Goal: Task Accomplishment & Management: Use online tool/utility

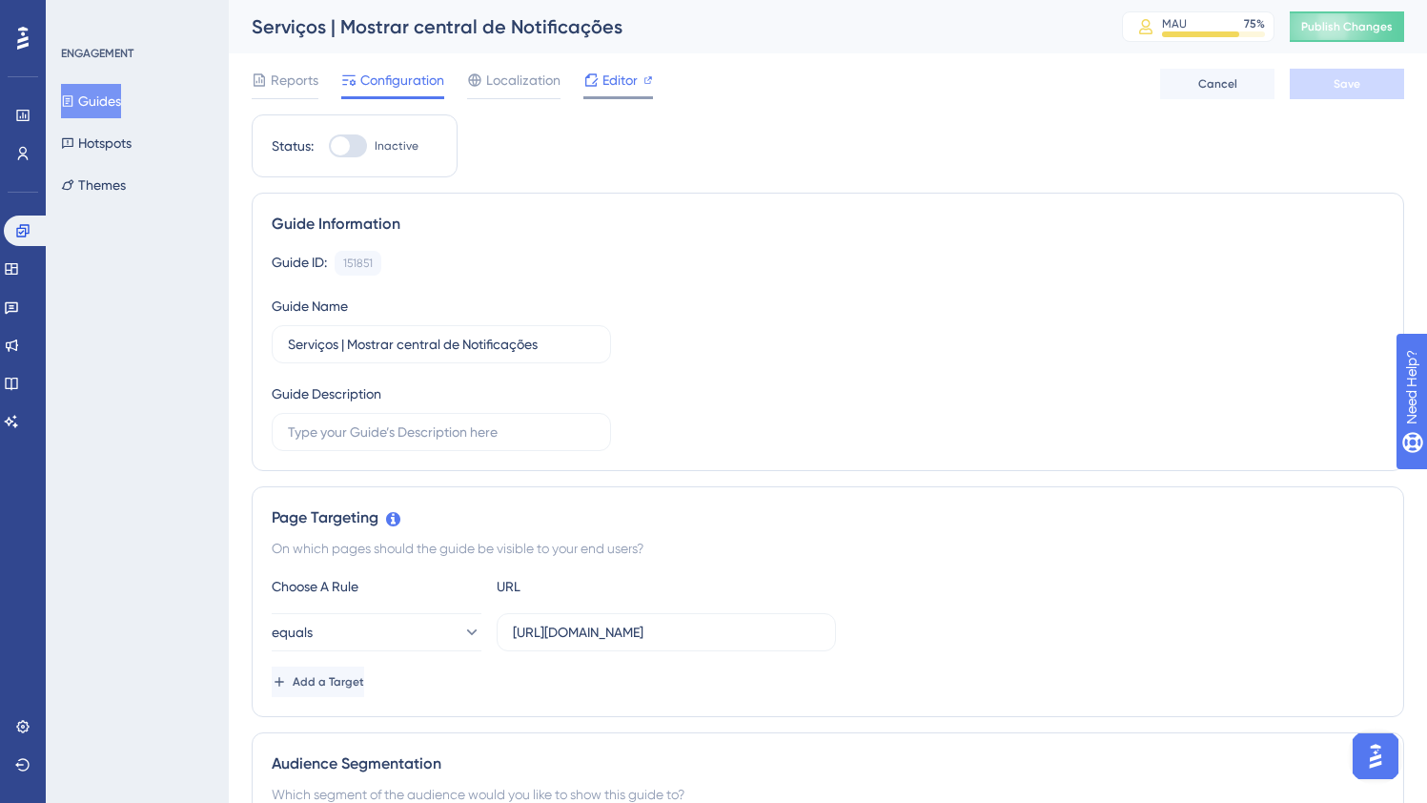
click at [619, 82] on span "Editor" at bounding box center [620, 80] width 35 height 23
click at [108, 95] on button "Guides" at bounding box center [91, 101] width 60 height 34
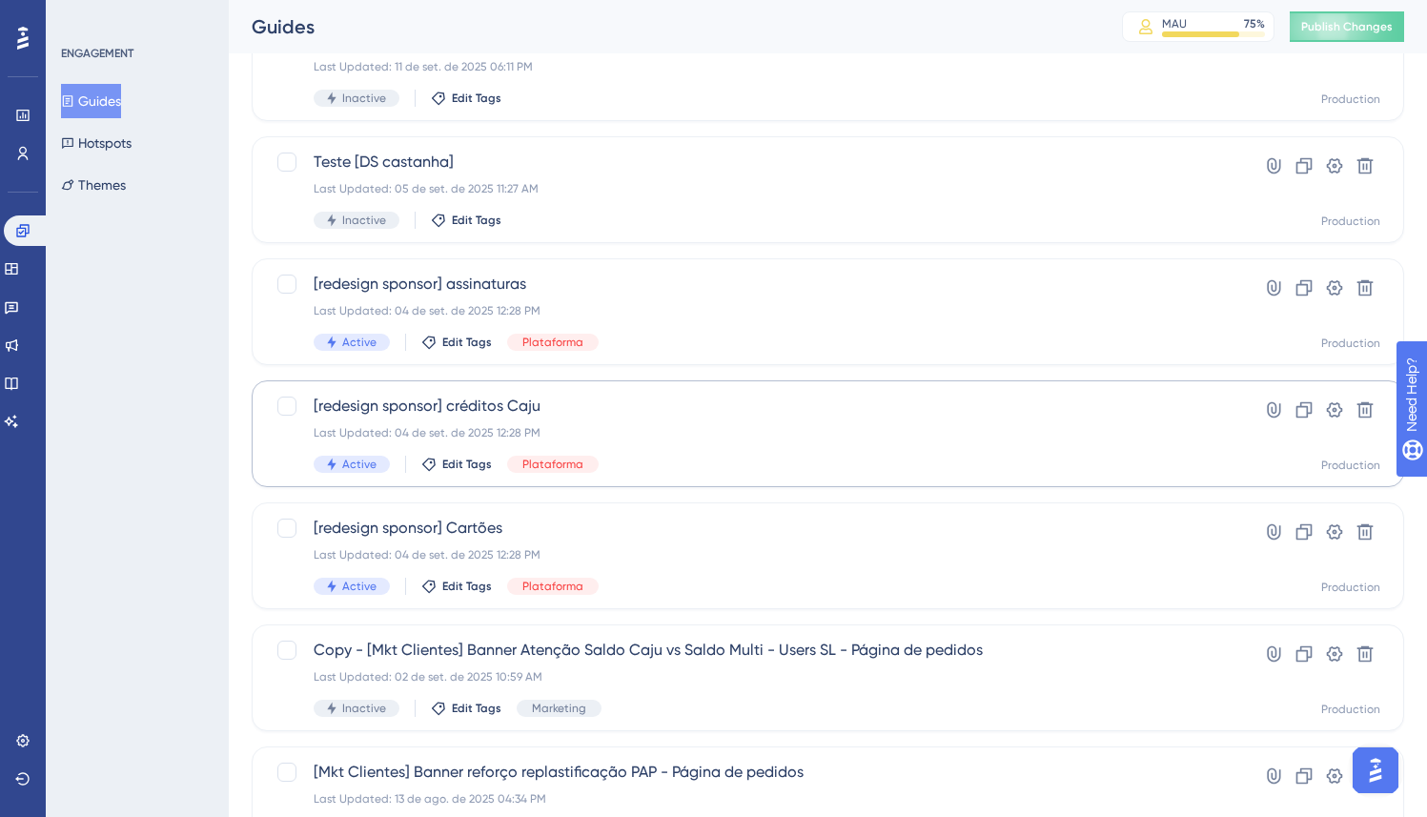
scroll to position [284, 0]
click at [667, 420] on div "[redesign sponsor] créditos Caju Last Updated: 04 de set. de 2025 12:28 PM Acti…" at bounding box center [752, 433] width 876 height 78
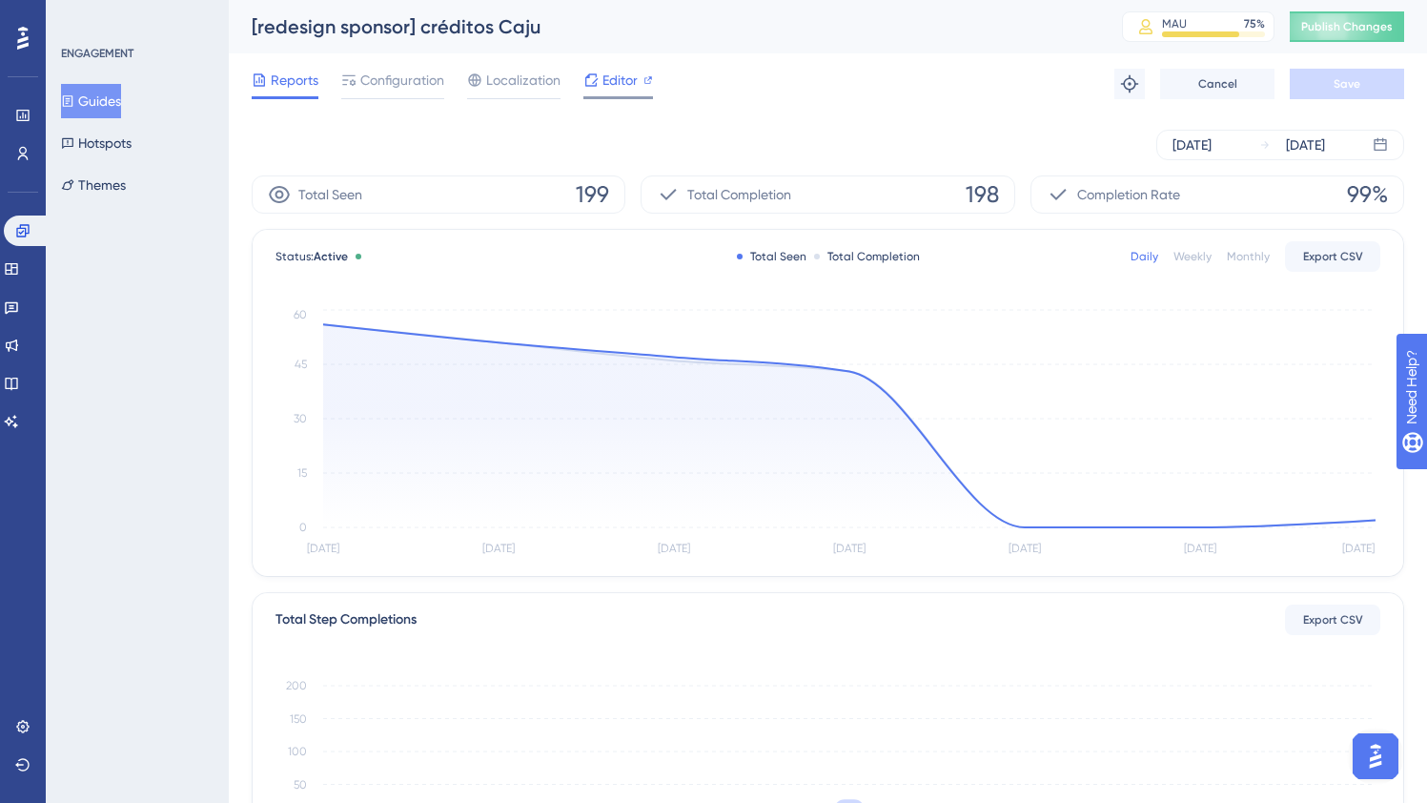
click at [588, 85] on icon at bounding box center [590, 79] width 15 height 15
click at [118, 101] on button "Guides" at bounding box center [91, 101] width 60 height 34
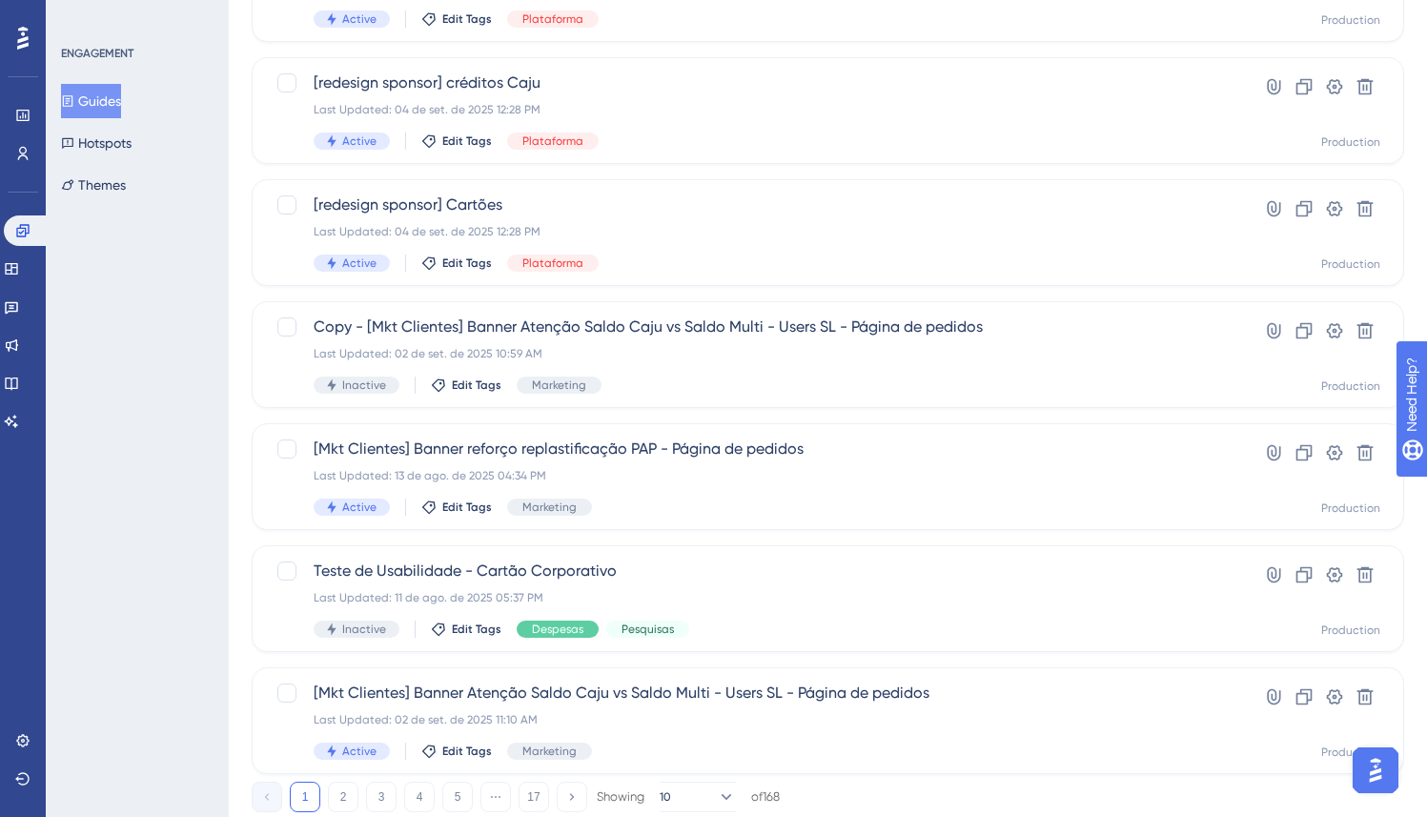
scroll to position [633, 0]
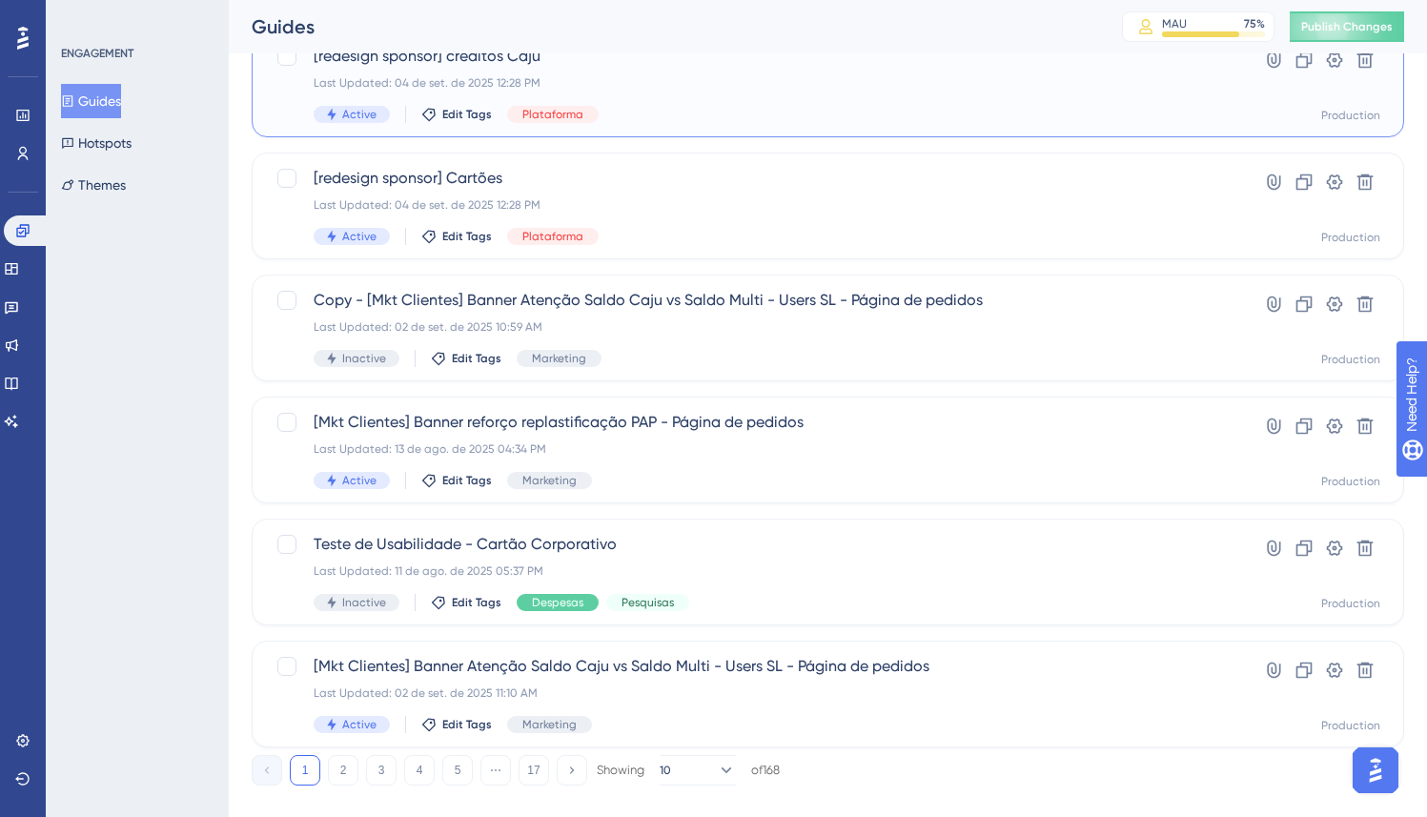
click at [746, 98] on div "[redesign sponsor] créditos Caju Last Updated: 04 de set. de 2025 12:28 PM Acti…" at bounding box center [752, 84] width 876 height 78
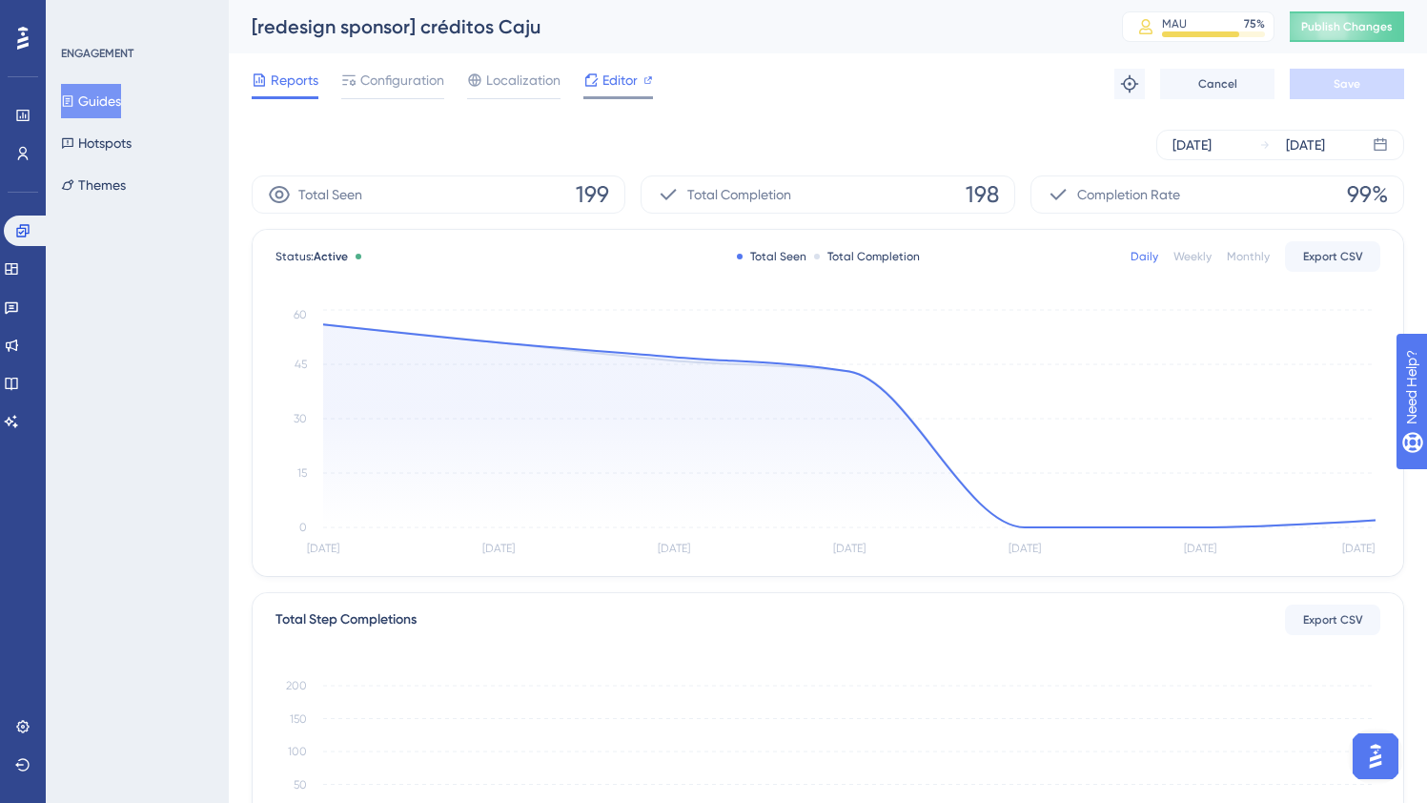
click at [619, 85] on span "Editor" at bounding box center [620, 80] width 35 height 23
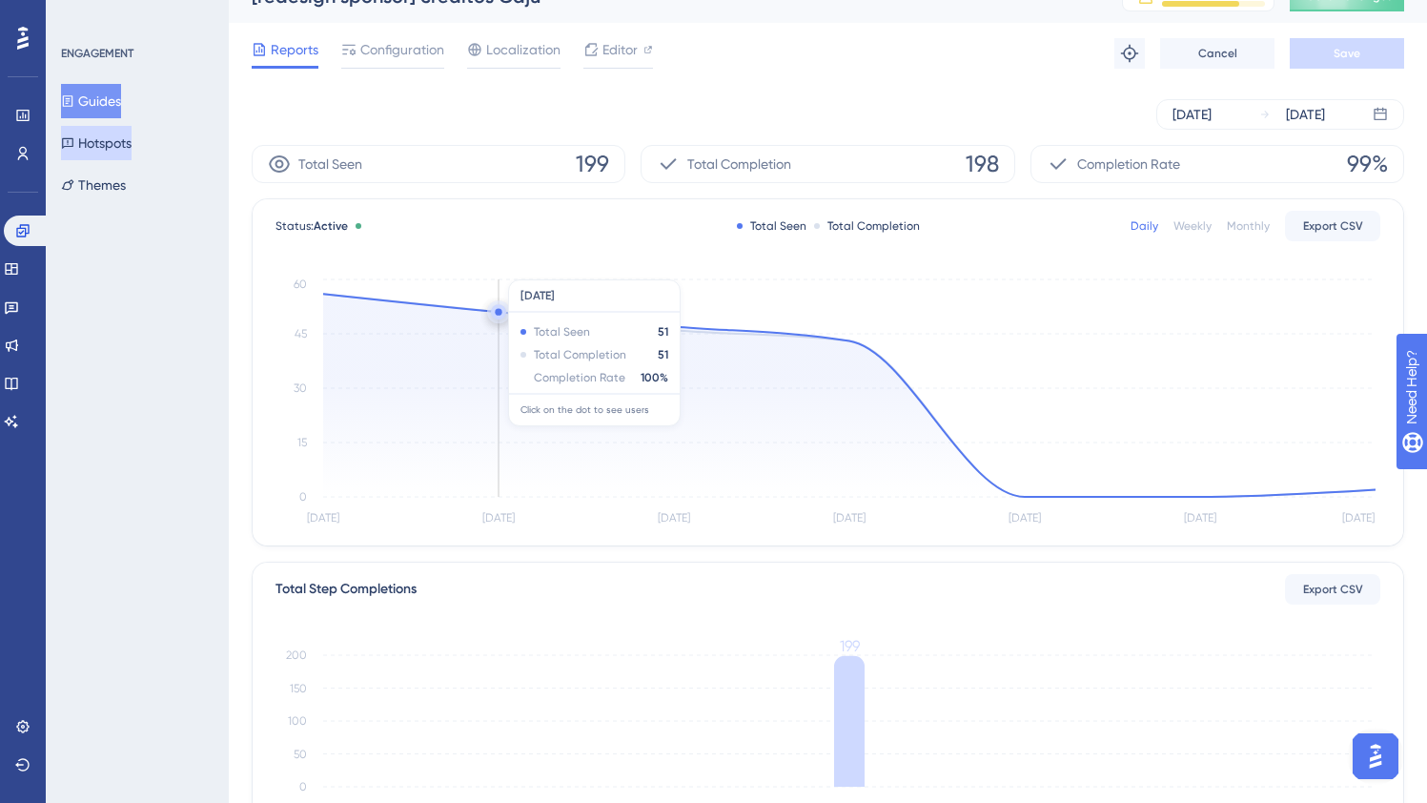
scroll to position [35, 0]
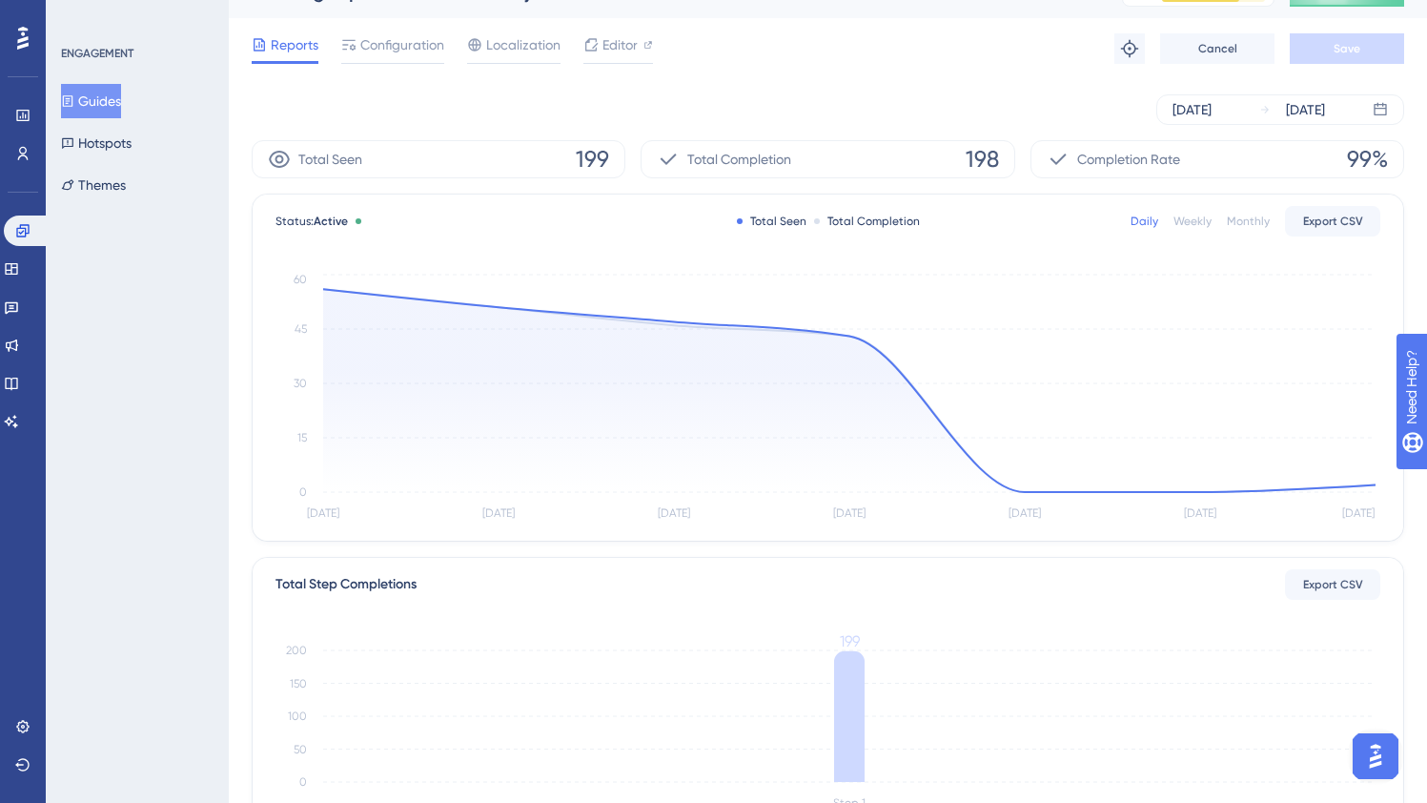
click at [111, 97] on button "Guides" at bounding box center [91, 101] width 60 height 34
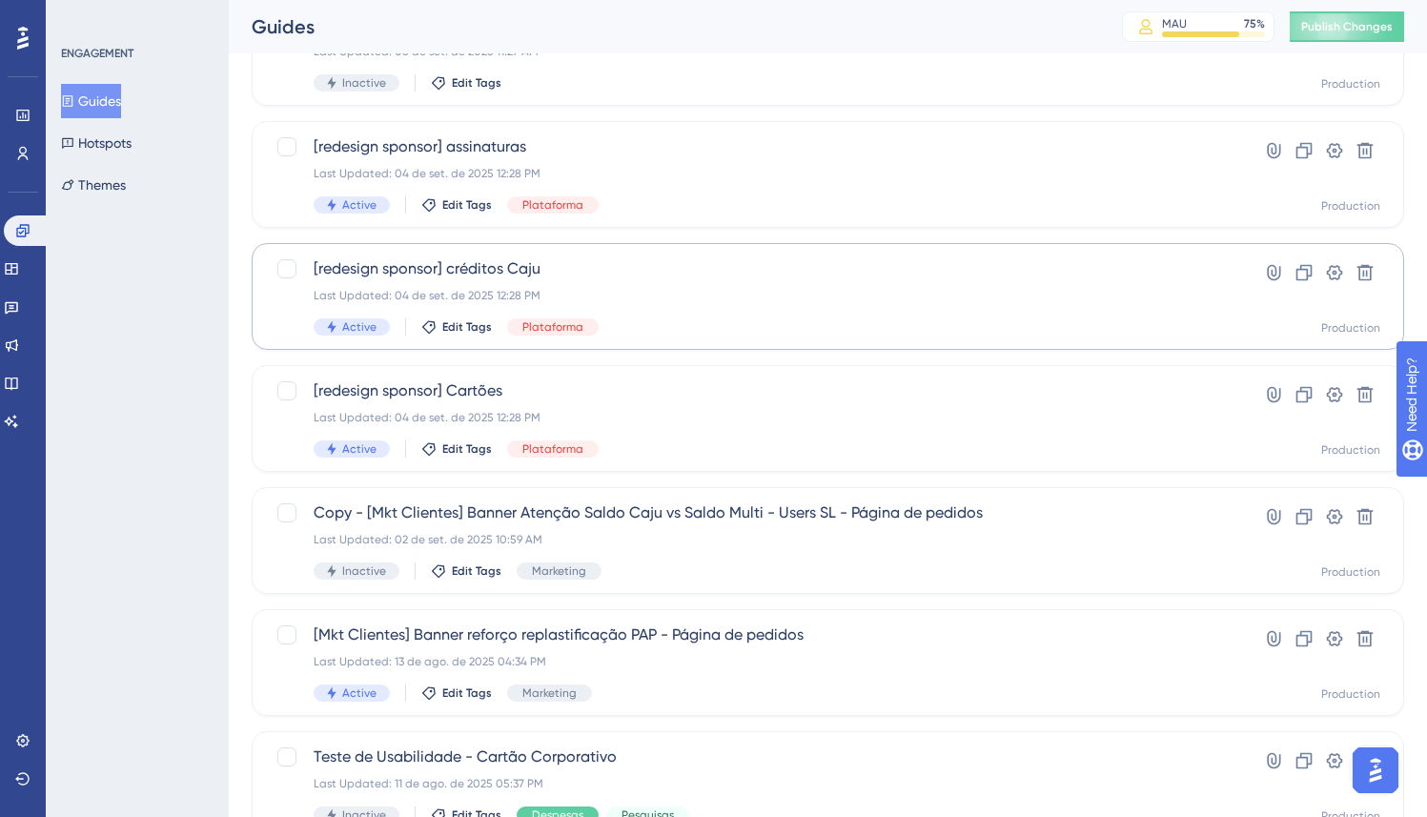
scroll to position [663, 0]
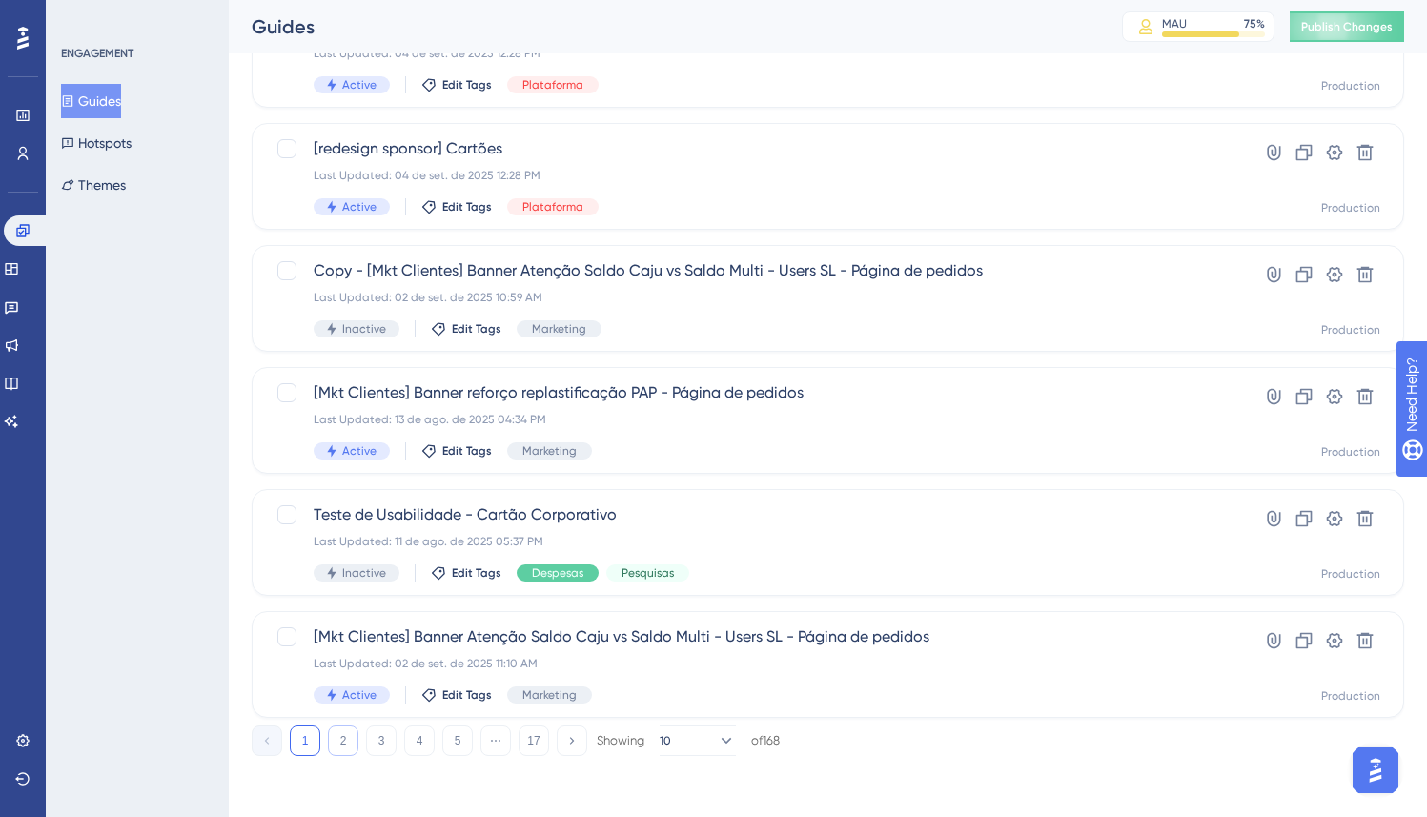
click at [337, 739] on button "2" at bounding box center [343, 741] width 31 height 31
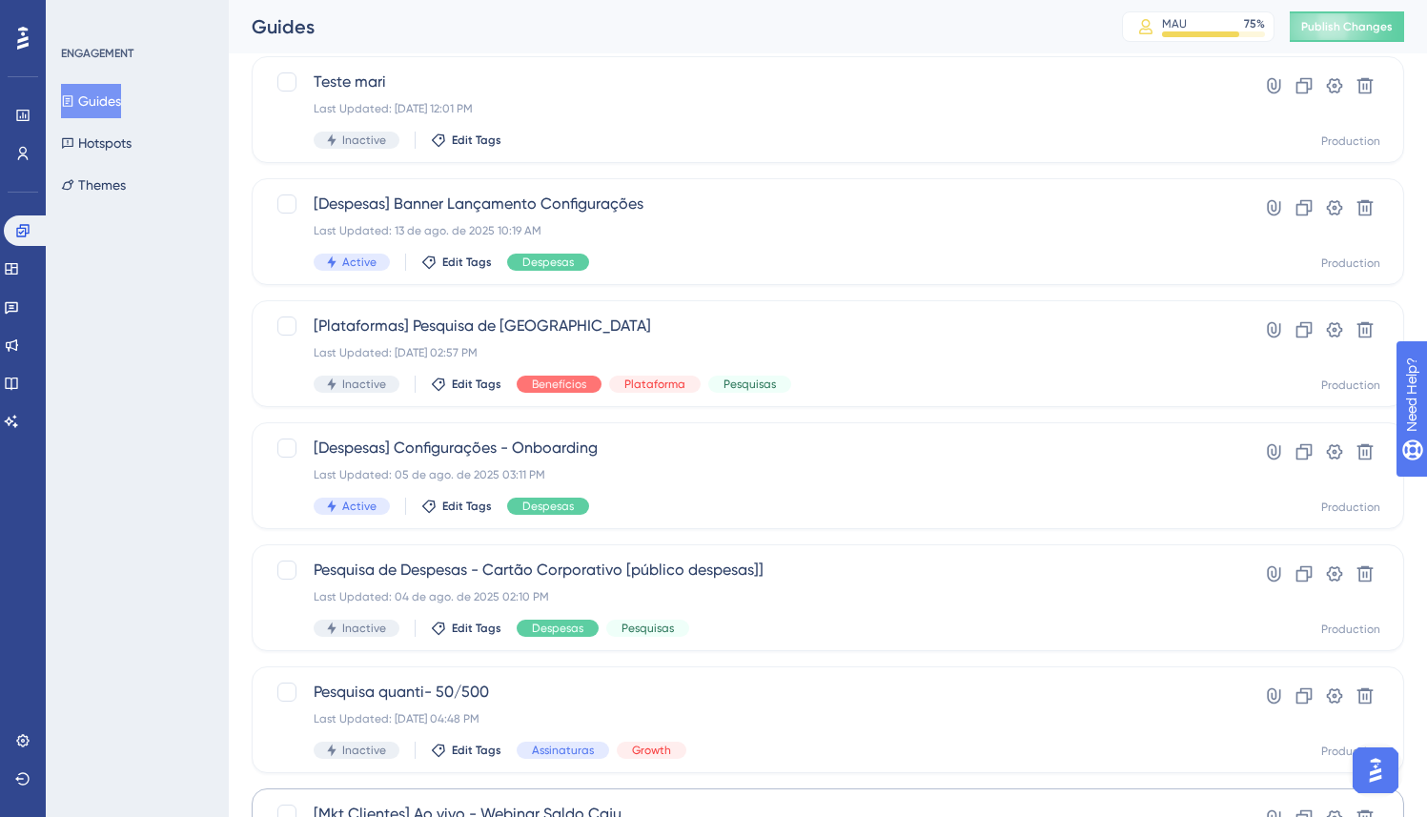
scroll to position [219, 0]
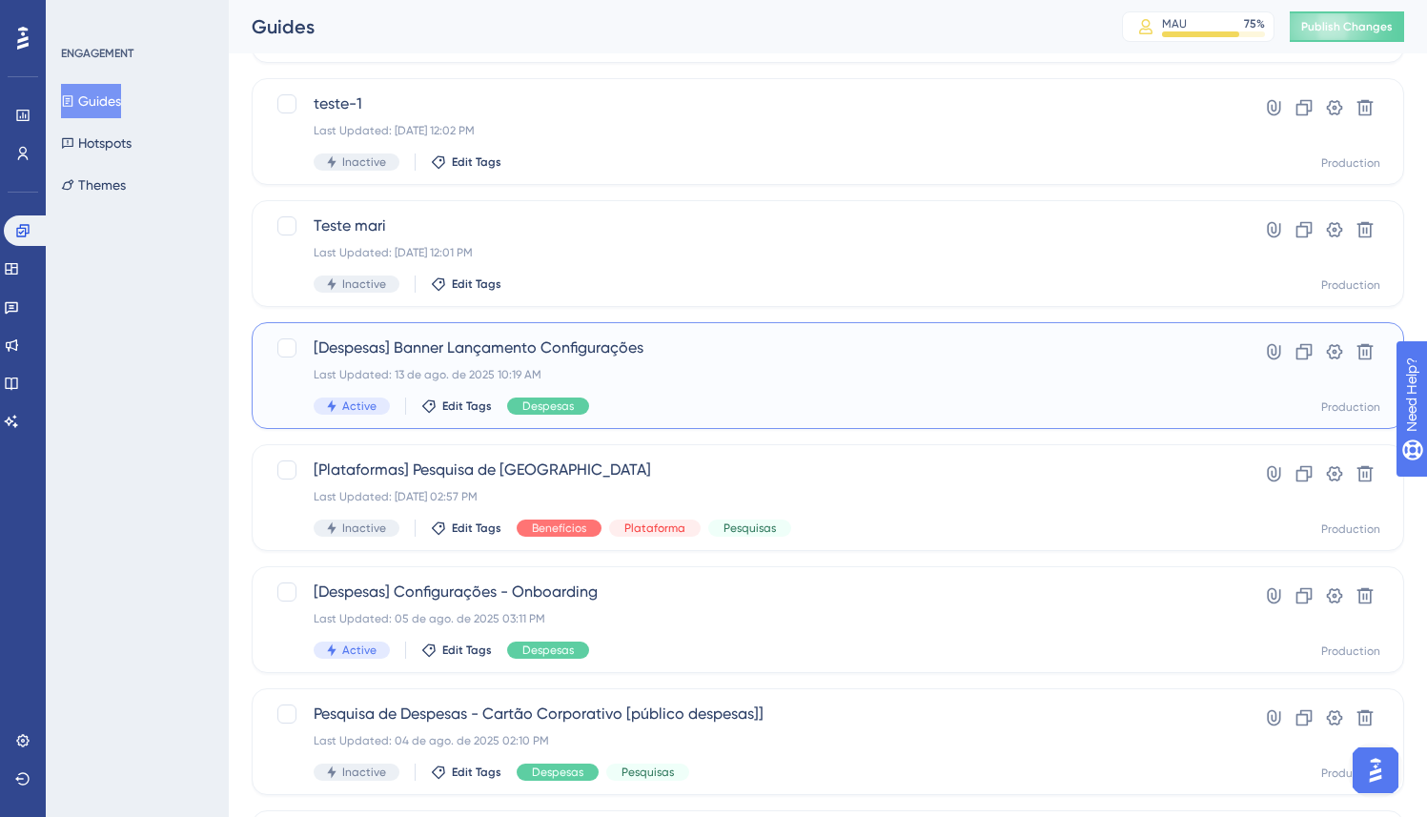
click at [620, 383] on div "[Despesas] Banner Lançamento Configurações Last Updated: 13 de ago. de 2025 10:…" at bounding box center [752, 376] width 876 height 78
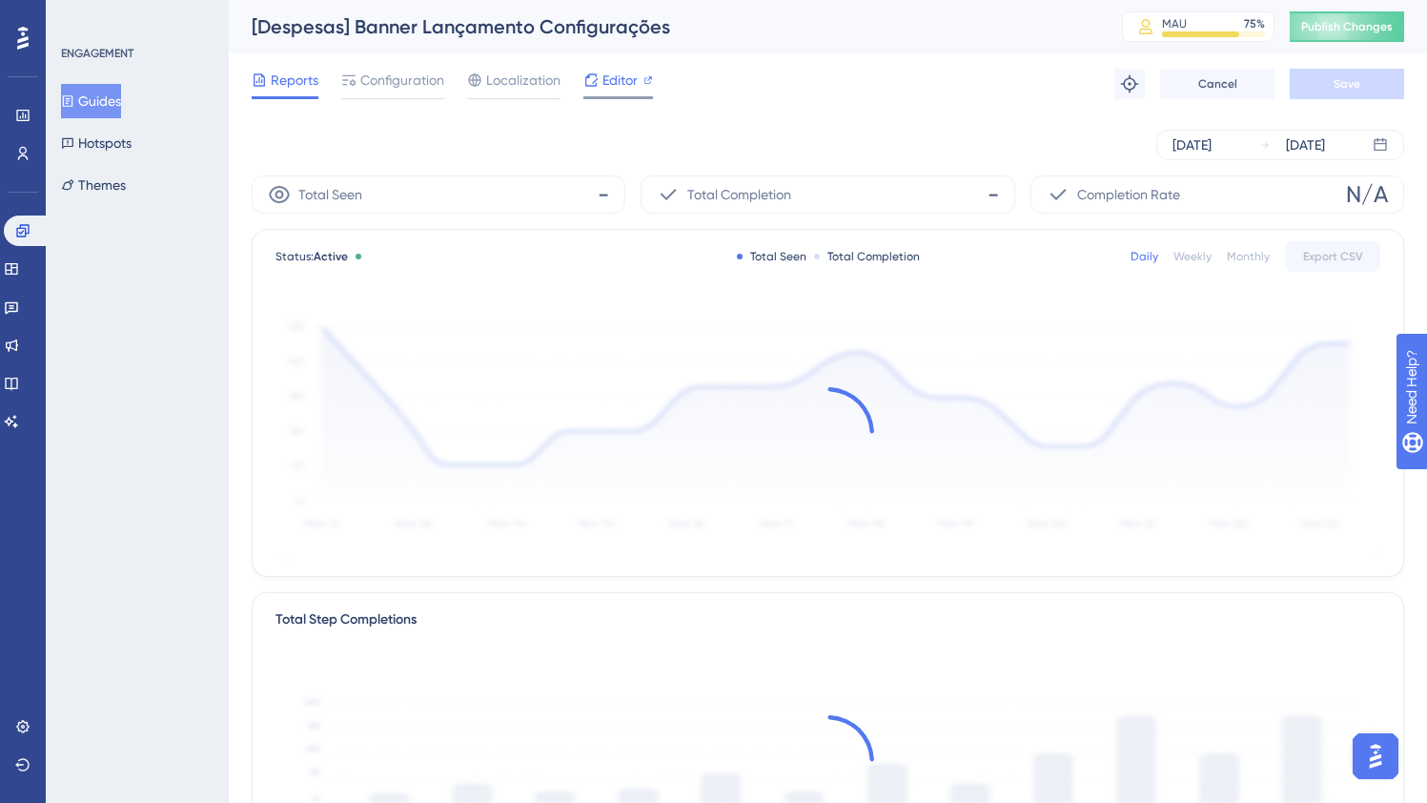
click at [624, 87] on span "Editor" at bounding box center [620, 80] width 35 height 23
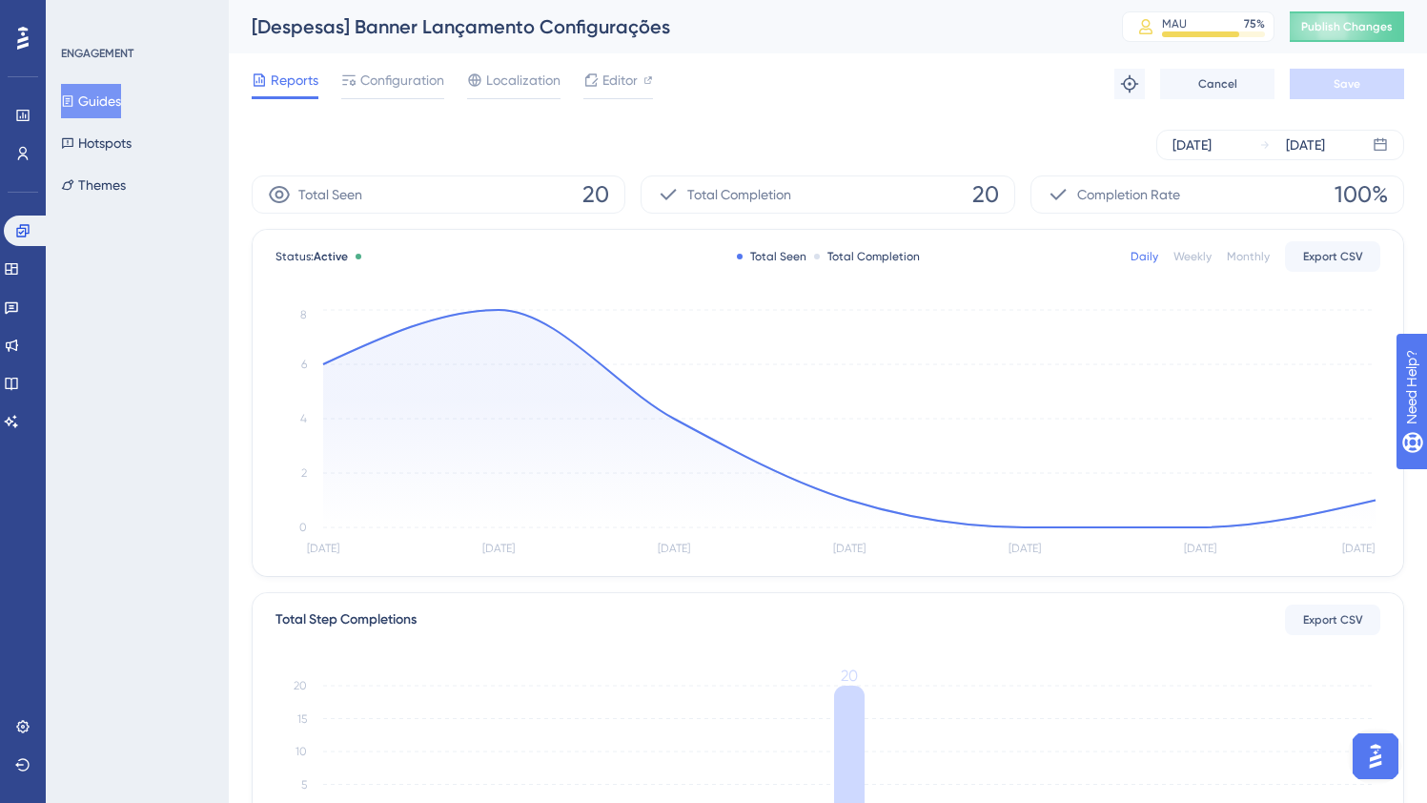
click at [112, 97] on button "Guides" at bounding box center [91, 101] width 60 height 34
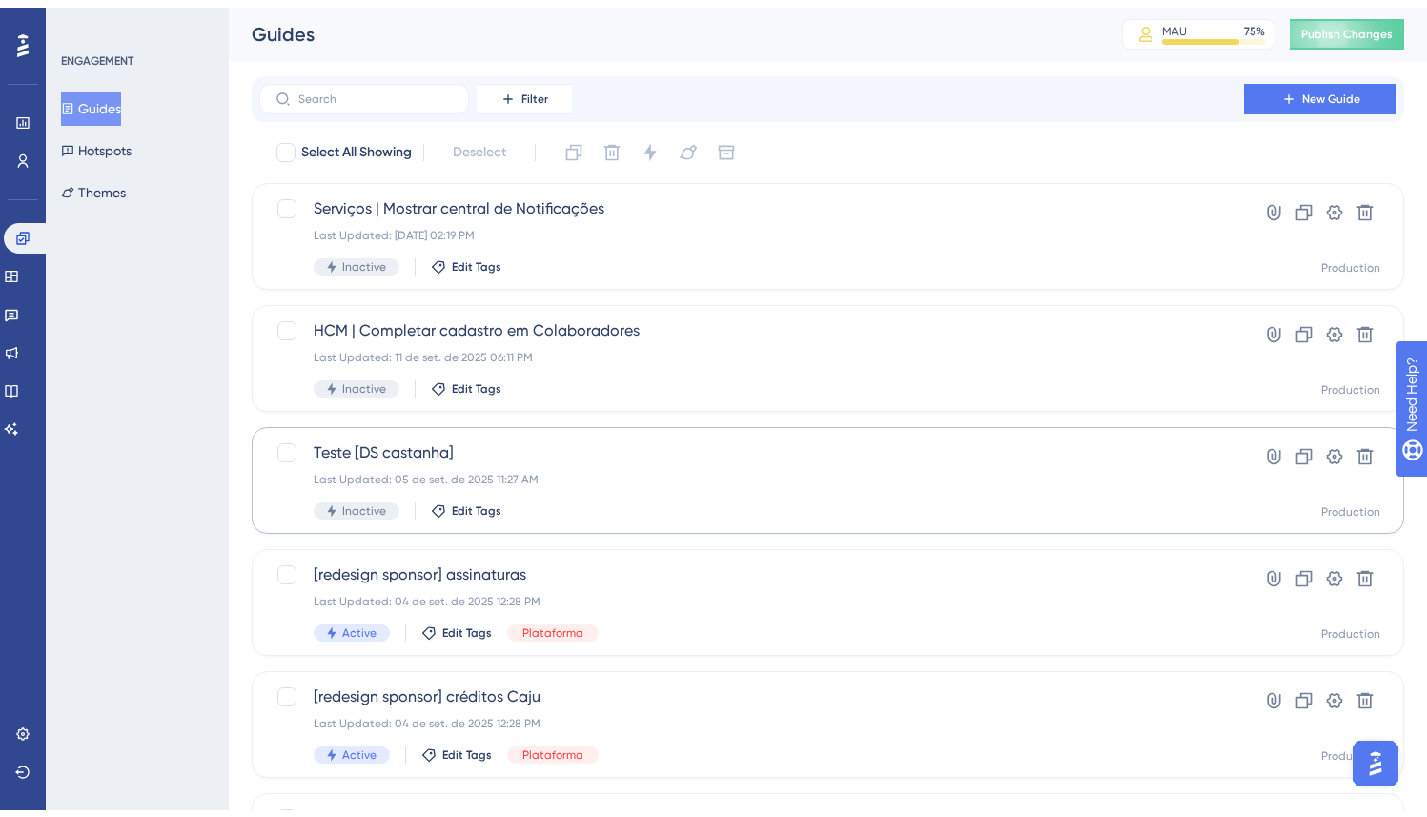
scroll to position [663, 0]
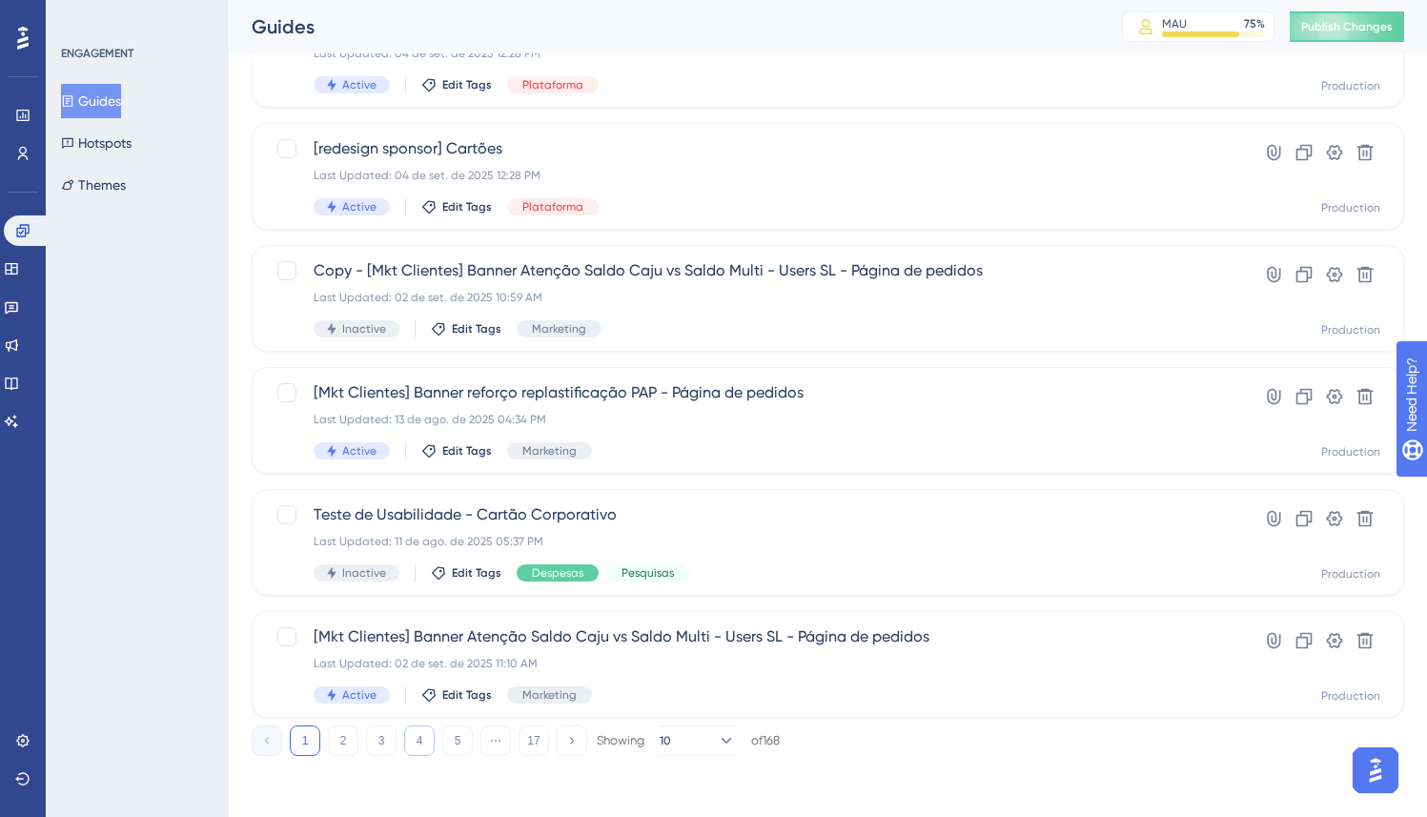
click at [424, 741] on button "4" at bounding box center [419, 741] width 31 height 31
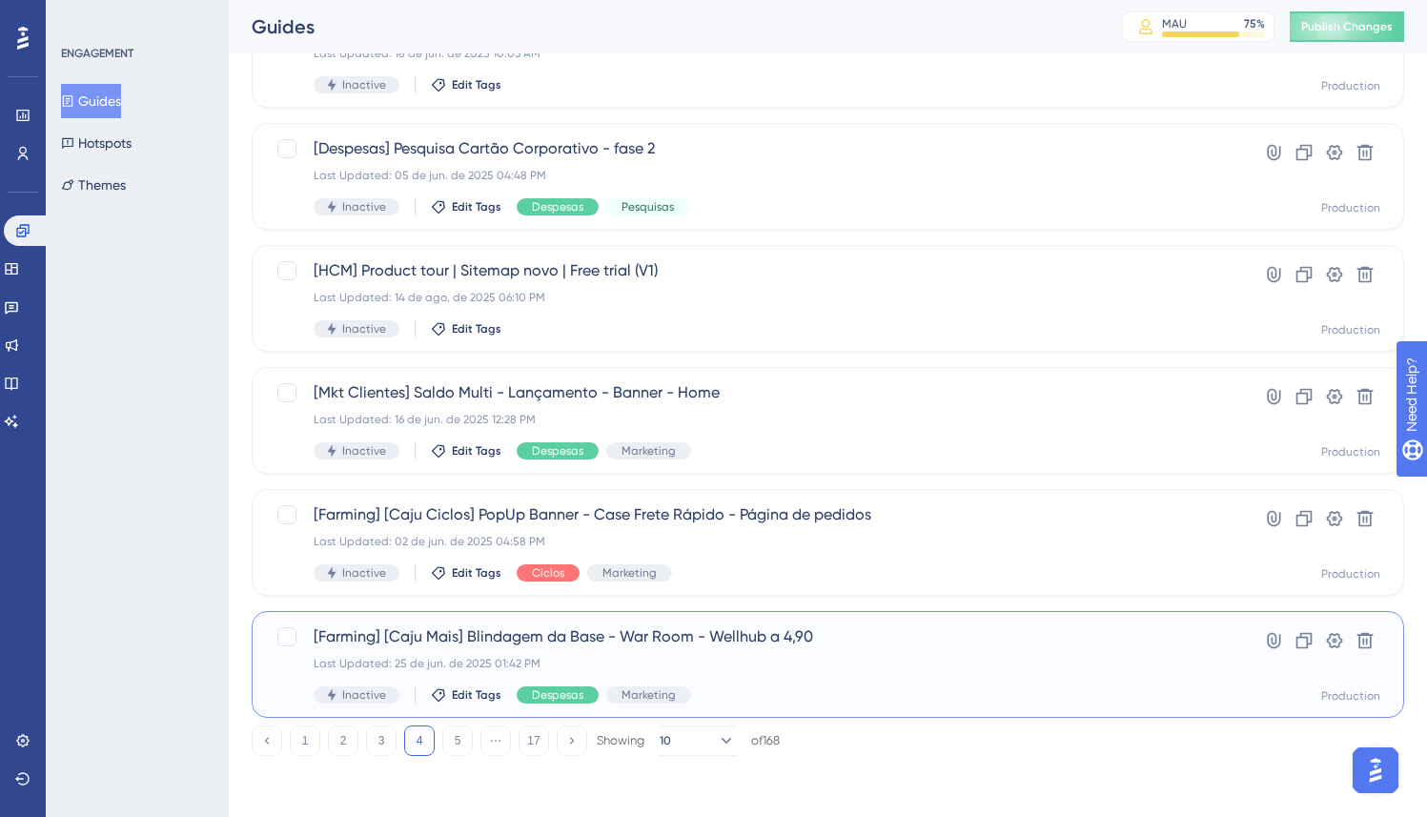
click at [758, 660] on div "Last Updated: 25 de jun. de 2025 01:42 PM" at bounding box center [752, 663] width 876 height 15
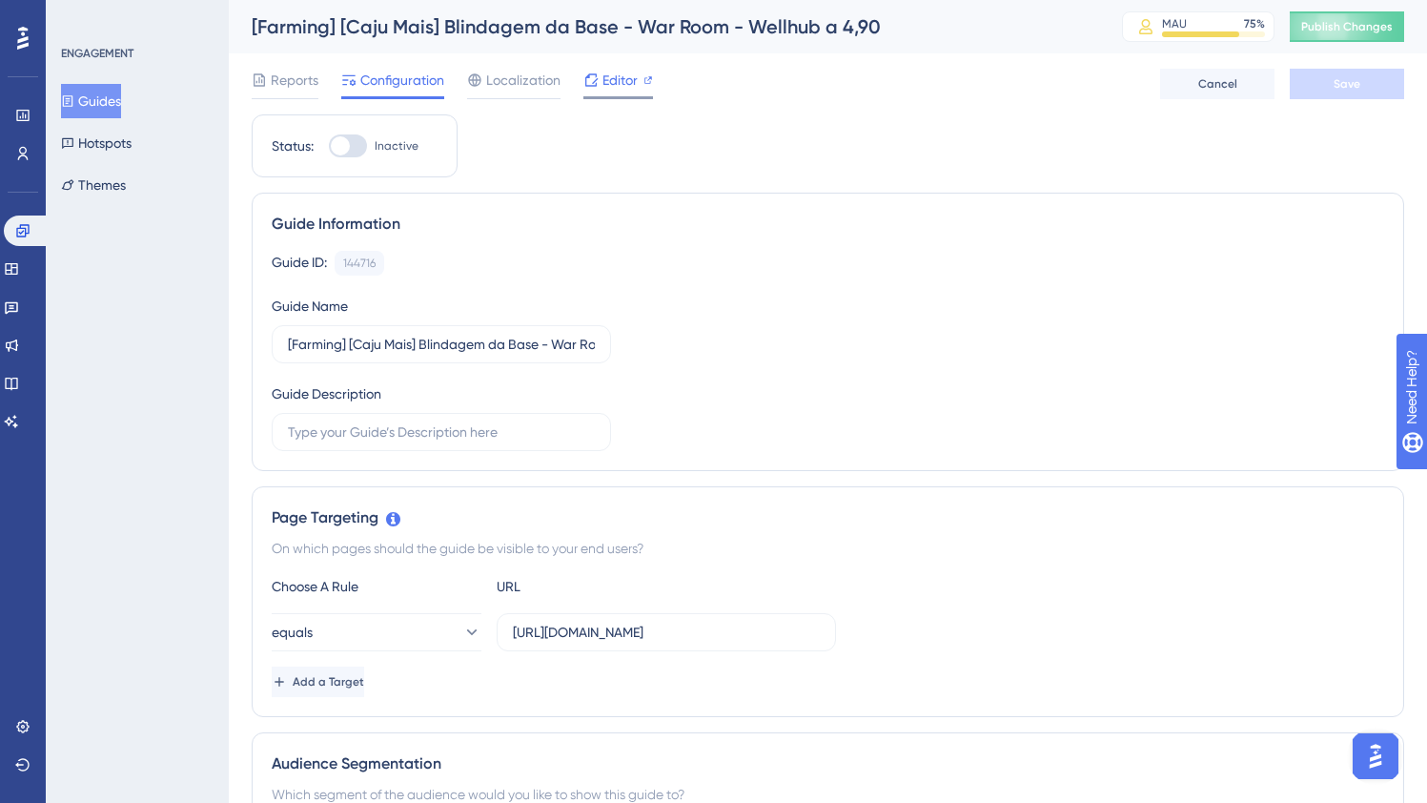
click at [632, 92] on div "Editor" at bounding box center [618, 84] width 70 height 31
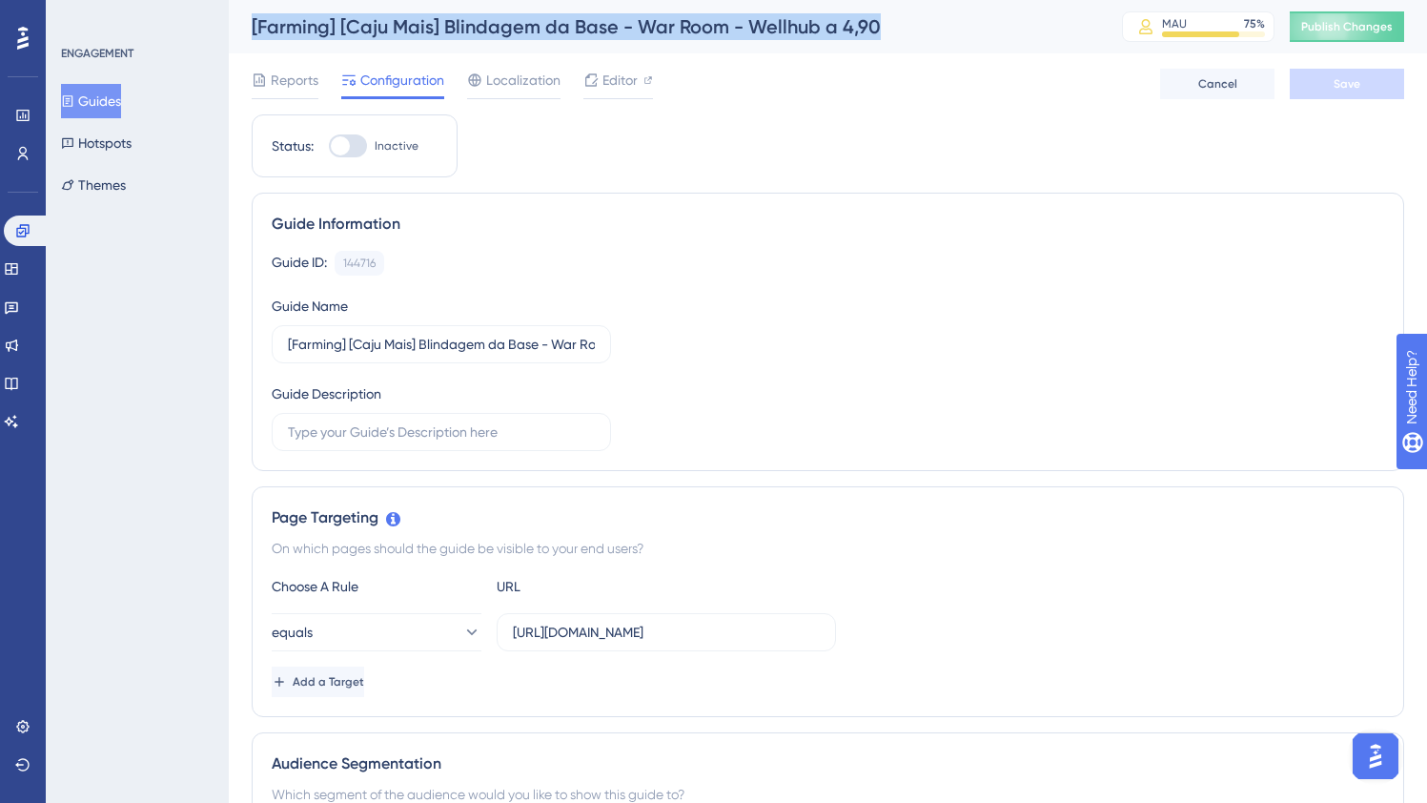
drag, startPoint x: 886, startPoint y: 30, endPoint x: 235, endPoint y: 23, distance: 651.2
click at [236, 18] on div "[Farming] [Caju Mais] Blindagem da Base - War Room - Wellhub a 4,90 MAU 75 % Cl…" at bounding box center [828, 26] width 1198 height 53
copy div "[Farming] [Caju Mais] Blindagem da Base - War Room - Wellhub a 4,90"
click at [89, 106] on button "Guides" at bounding box center [91, 101] width 60 height 34
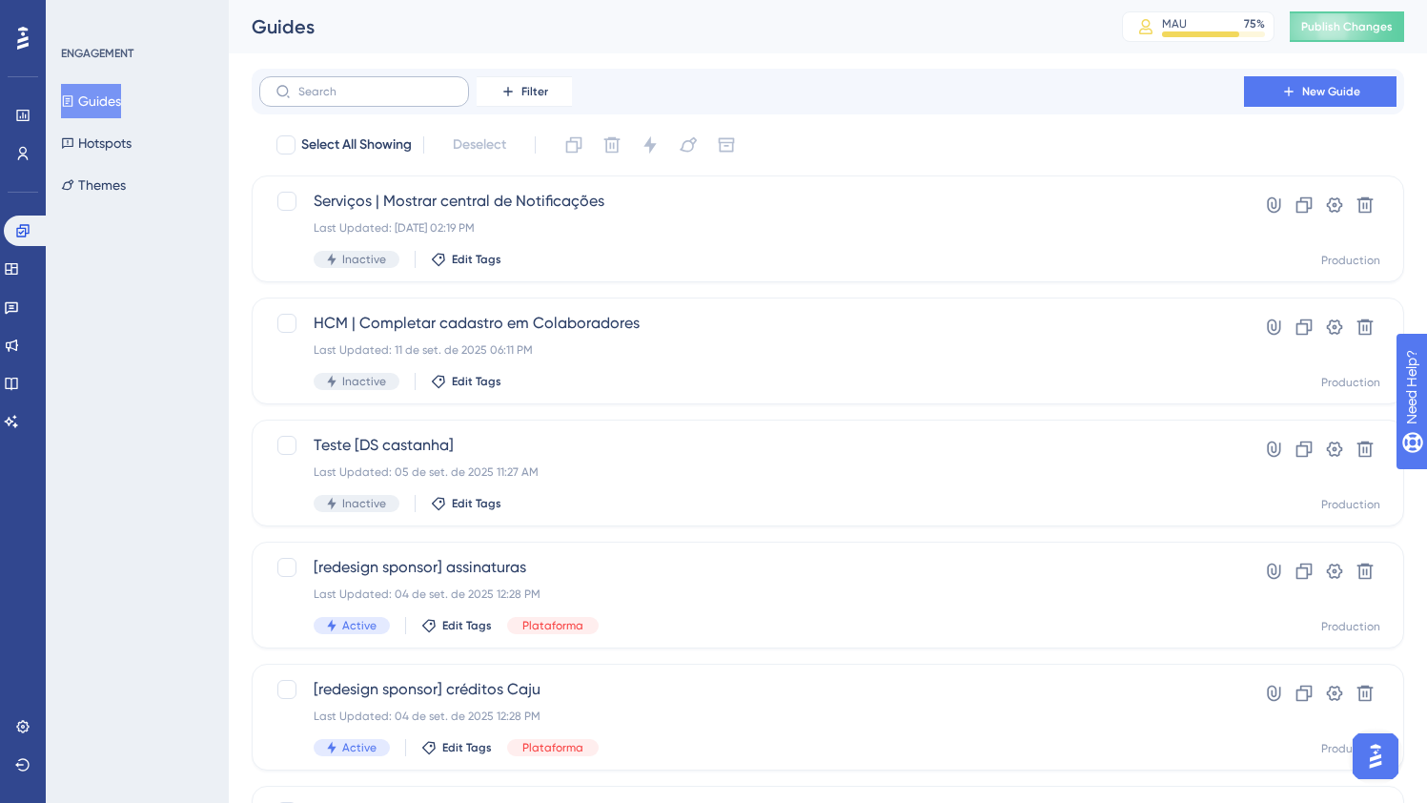
click at [388, 77] on label at bounding box center [364, 91] width 210 height 31
click at [388, 85] on input "text" at bounding box center [375, 91] width 154 height 13
paste input "[Farming] [Caju Mais] Blindagem da Base - War Room - Wellhub a 4,90"
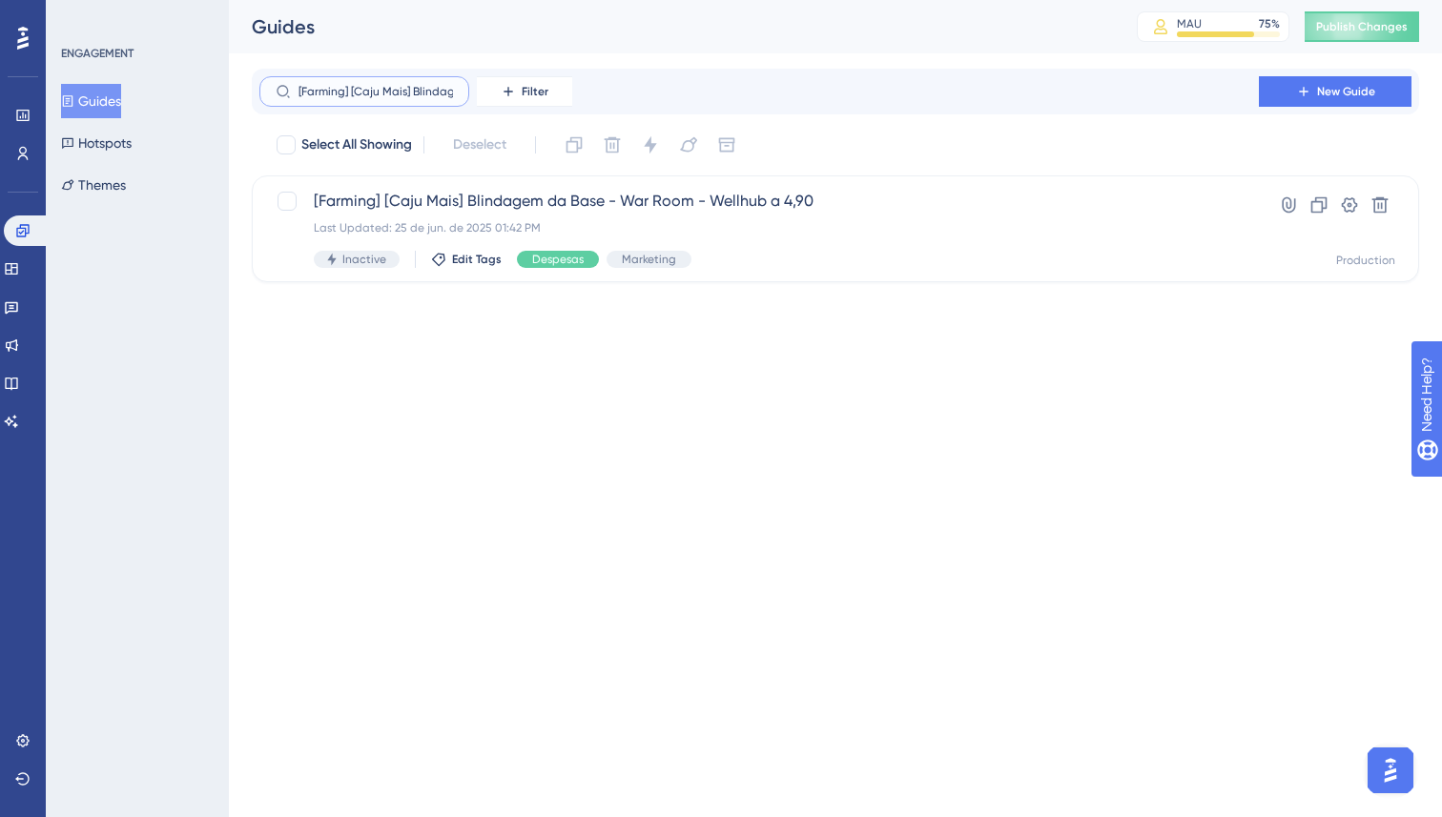
scroll to position [0, 217]
type input "[Farming] [Caju Mais] Blindagem da Base - War Room - Wellhub a 4,90"
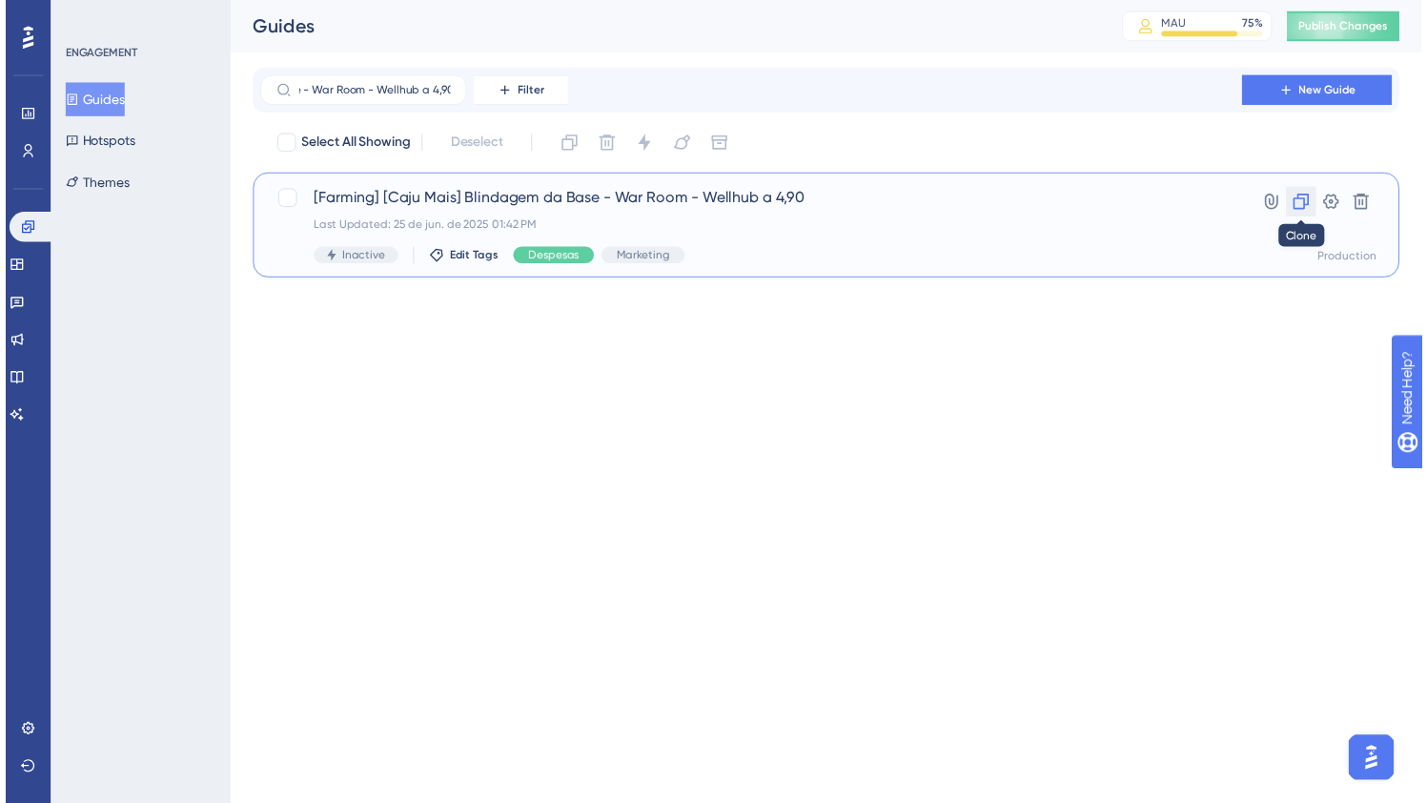
scroll to position [0, 0]
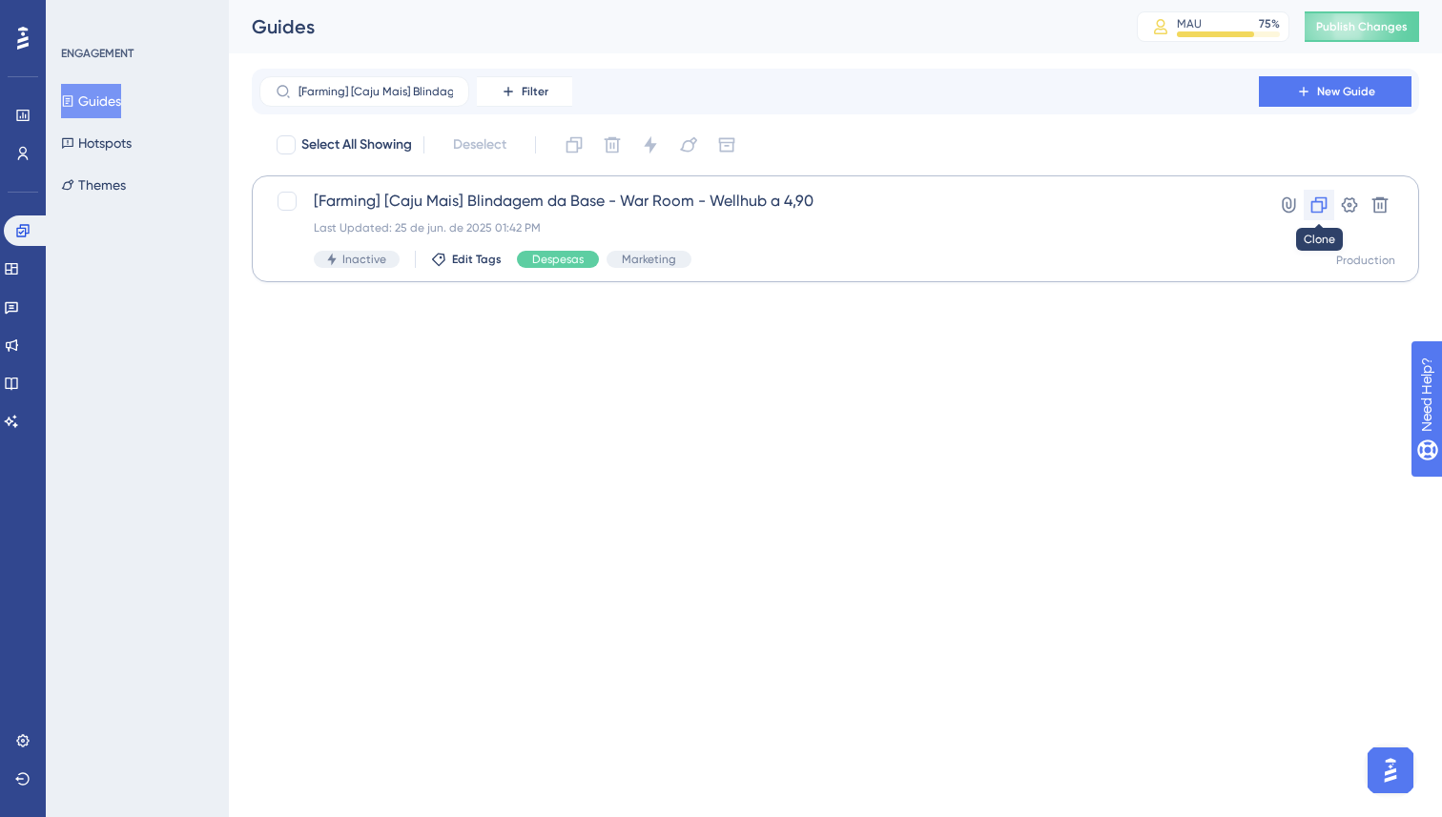
click at [1314, 203] on icon at bounding box center [1318, 204] width 19 height 19
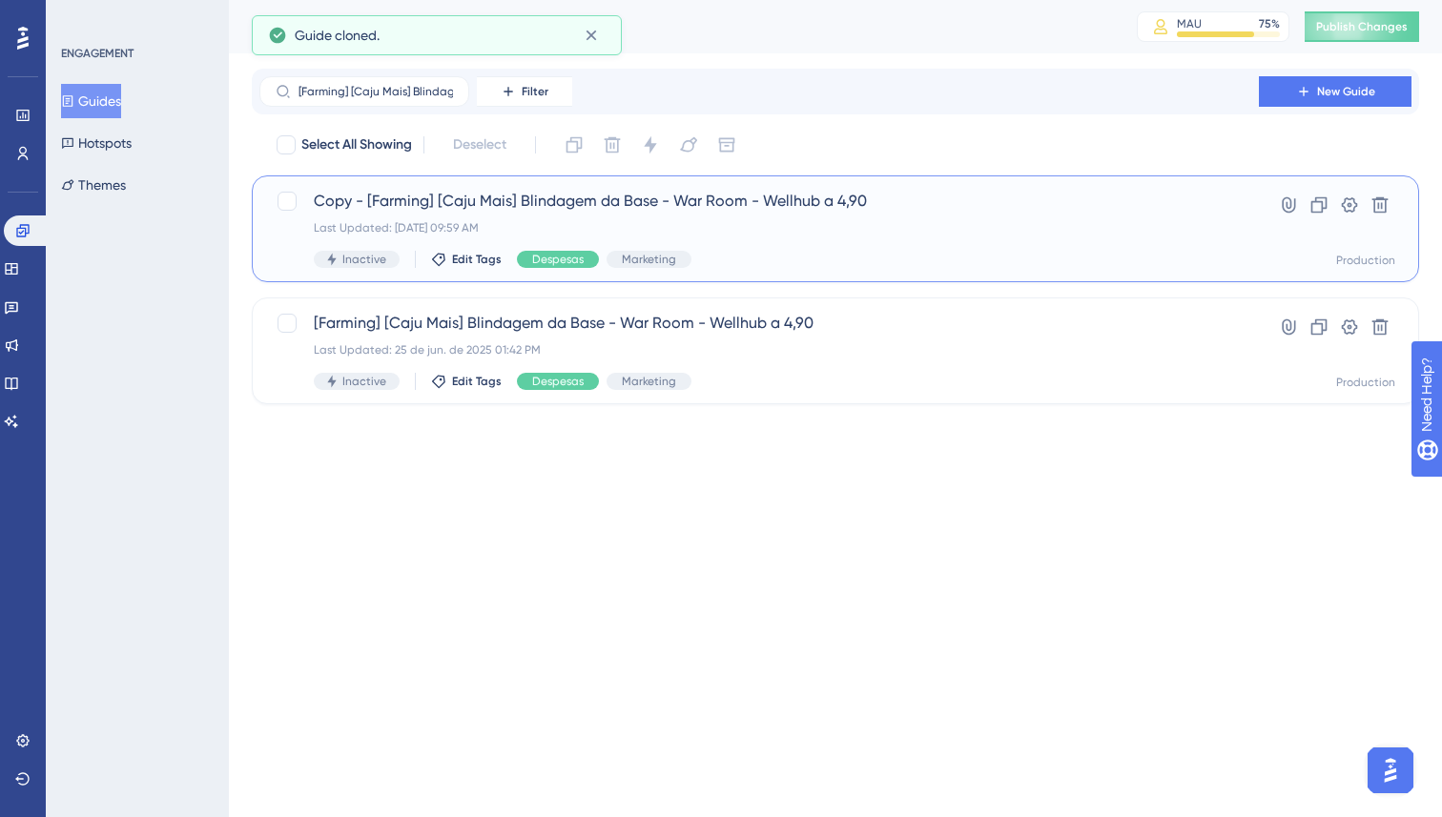
click at [769, 221] on div "Last Updated: 15 de set. de 2025 09:59 AM" at bounding box center [759, 227] width 891 height 15
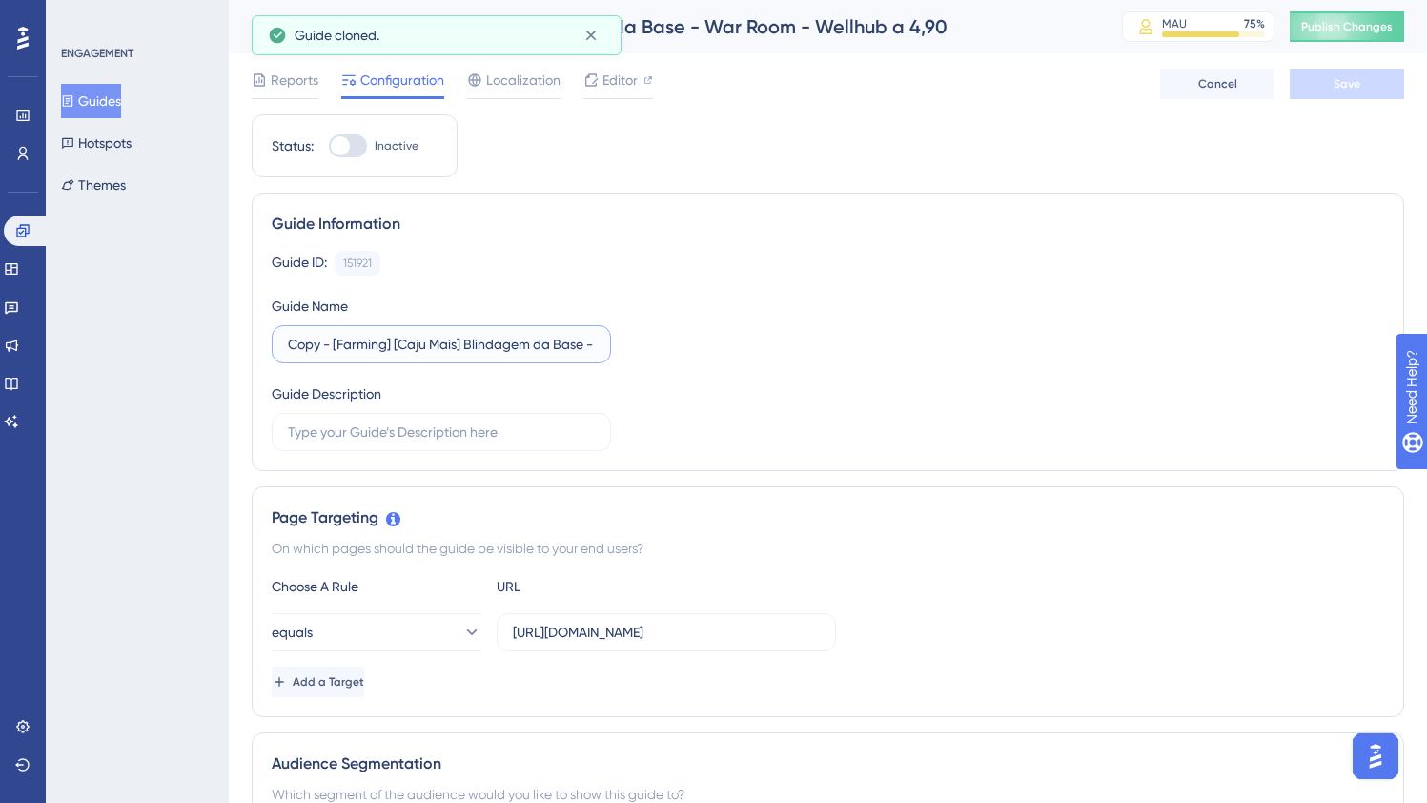
click at [363, 342] on input "Copy - [Farming] [Caju Mais] Blindagem da Base - War Room - Wellhub a 4,90" at bounding box center [441, 344] width 307 height 21
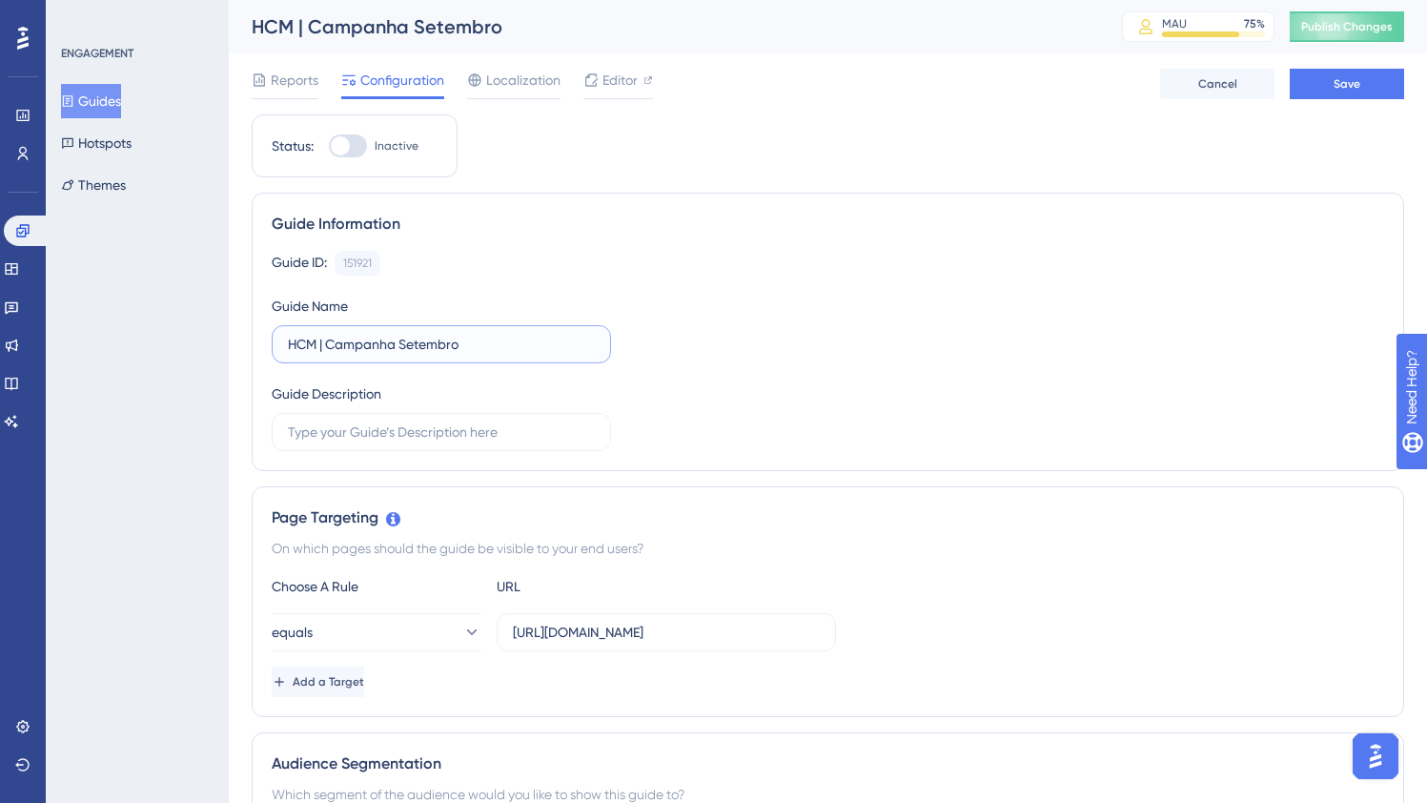
click at [401, 344] on input "HCM | Campanha Setembro" at bounding box center [441, 344] width 307 height 21
type input "HCM | Campanha FT & Paywall Setembro/25"
click at [869, 384] on div "Guide ID: 151921 Copy Guide Name HCM | Campanha FT & Paywall Setembro/25 Guide …" at bounding box center [828, 351] width 1113 height 200
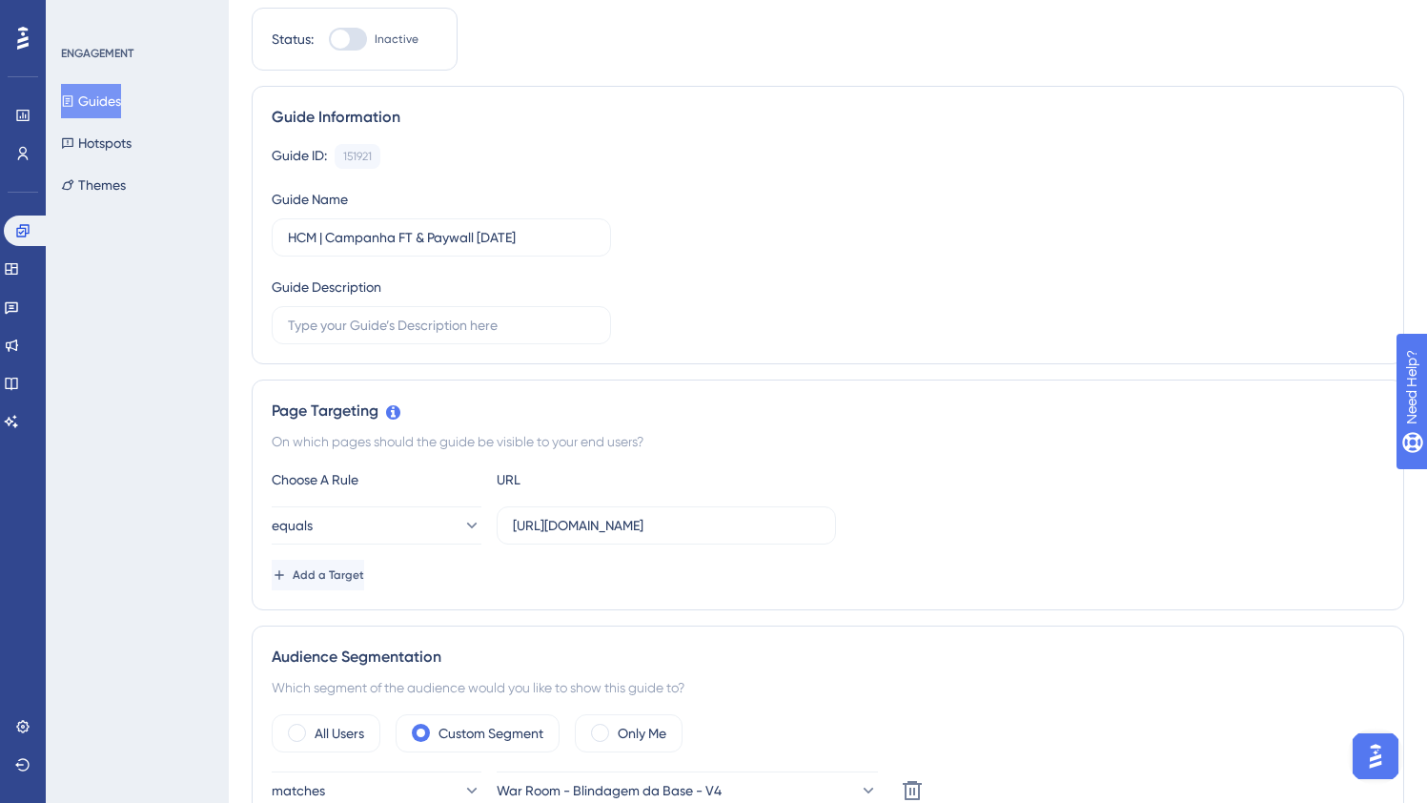
scroll to position [136, 0]
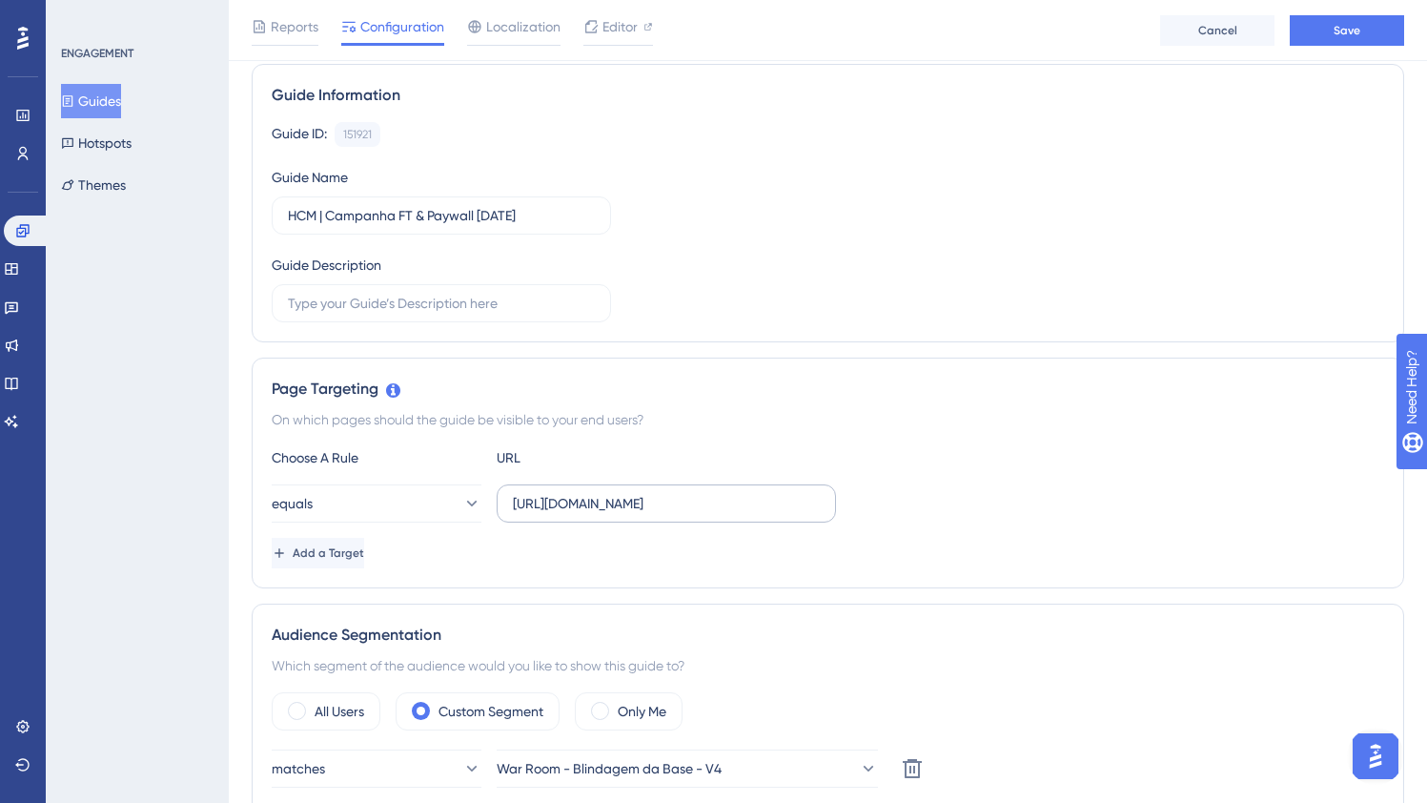
click at [710, 489] on label "https://empresa.caju.com.br/classic/#/dashboard" at bounding box center [666, 503] width 339 height 38
click at [710, 493] on input "https://empresa.caju.com.br/classic/#/dashboard" at bounding box center [666, 503] width 307 height 21
click at [626, 486] on label "https://empresa.caju.com.br/classic/#/dashboard" at bounding box center [666, 503] width 339 height 38
click at [626, 493] on input "https://empresa.caju.com.br/classic/#/dashboard" at bounding box center [666, 503] width 307 height 21
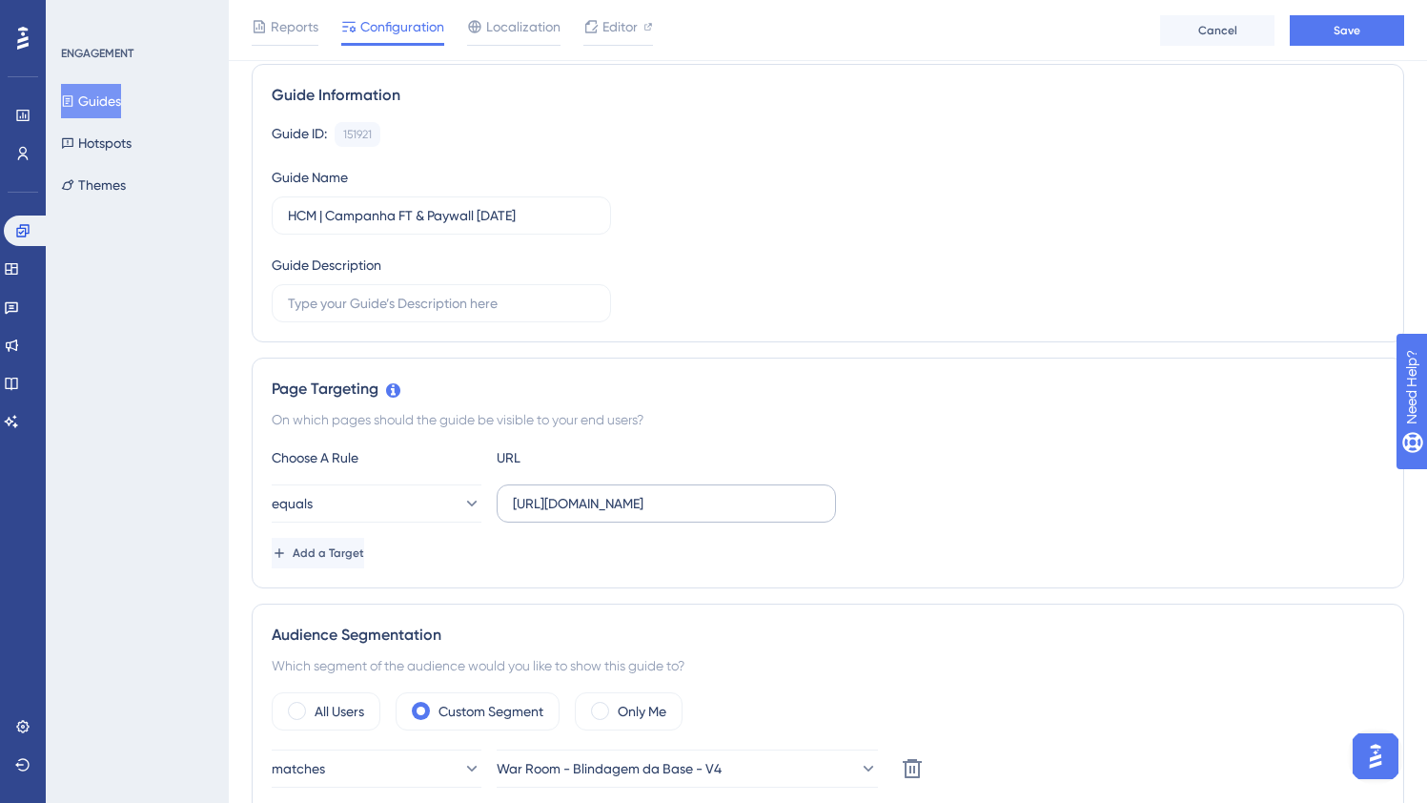
click at [626, 486] on label "https://empresa.caju.com.br/classic/#/dashboard" at bounding box center [666, 503] width 339 height 38
click at [626, 493] on input "https://empresa.caju.com.br/classic/#/dashboard" at bounding box center [666, 503] width 307 height 21
click at [626, 486] on label "https://empresa.caju.com.br/classic/#/dashboard" at bounding box center [666, 503] width 339 height 38
click at [626, 493] on input "https://empresa.caju.com.br/classic/#/dashboard" at bounding box center [666, 503] width 307 height 21
click at [624, 506] on input "https://empresa.caju.com.br/classic/#/dashboard" at bounding box center [666, 503] width 307 height 21
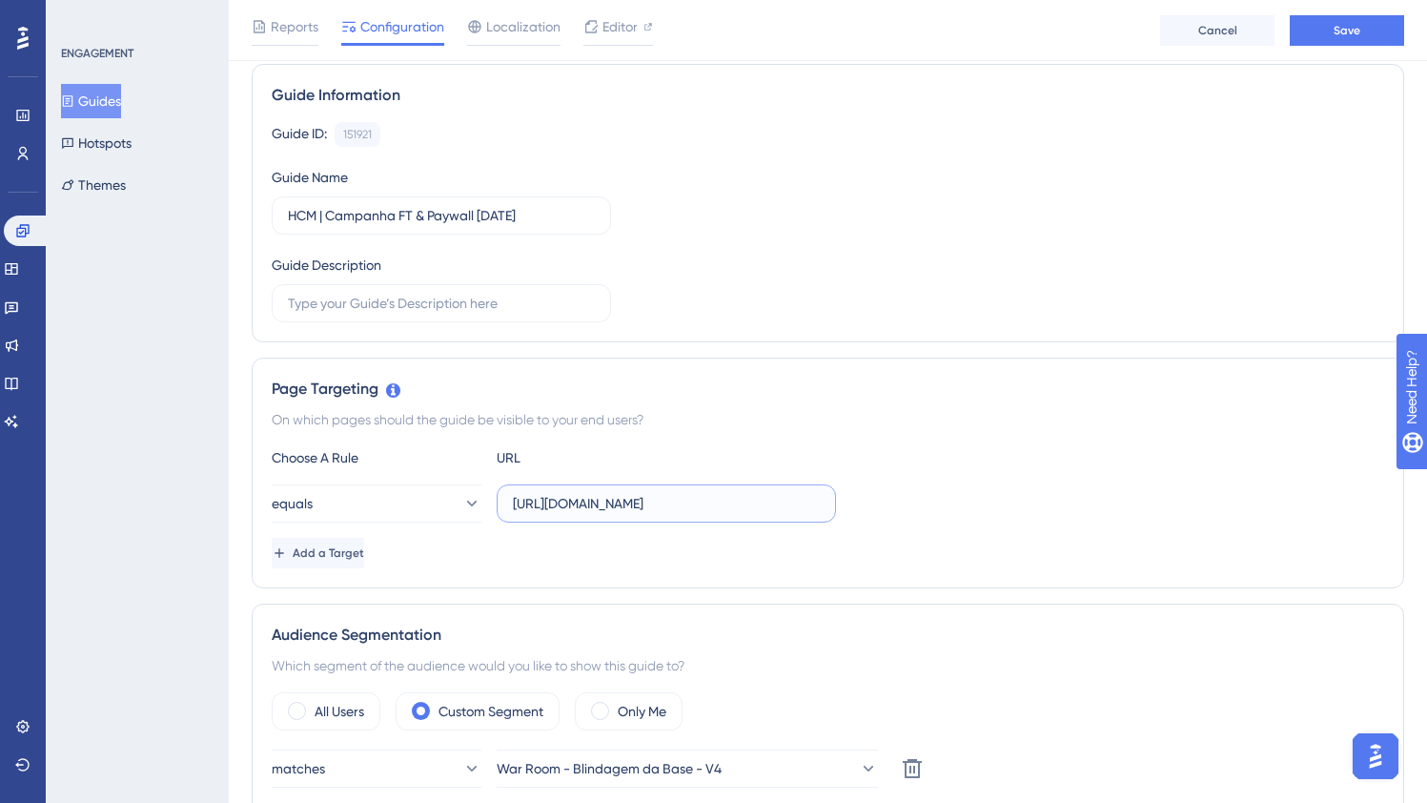
click at [624, 506] on input "https://empresa.caju.com.br/classic/#/dashboard" at bounding box center [666, 503] width 307 height 21
paste input "onboarding/#/directory/active"
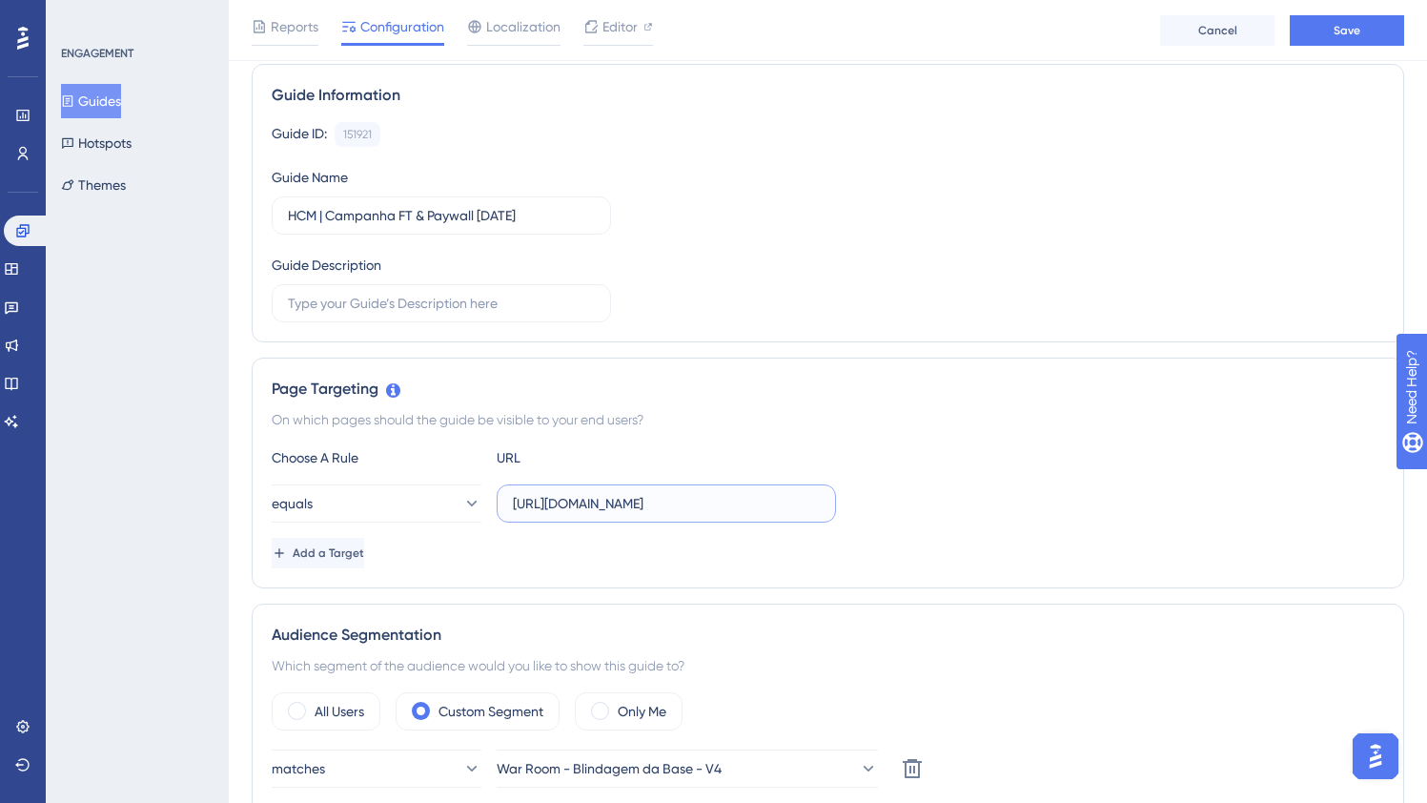
type input "https://empresa.caju.com.br/onboarding/#/directory/active"
click at [1121, 456] on div "Choose A Rule URL" at bounding box center [828, 457] width 1113 height 23
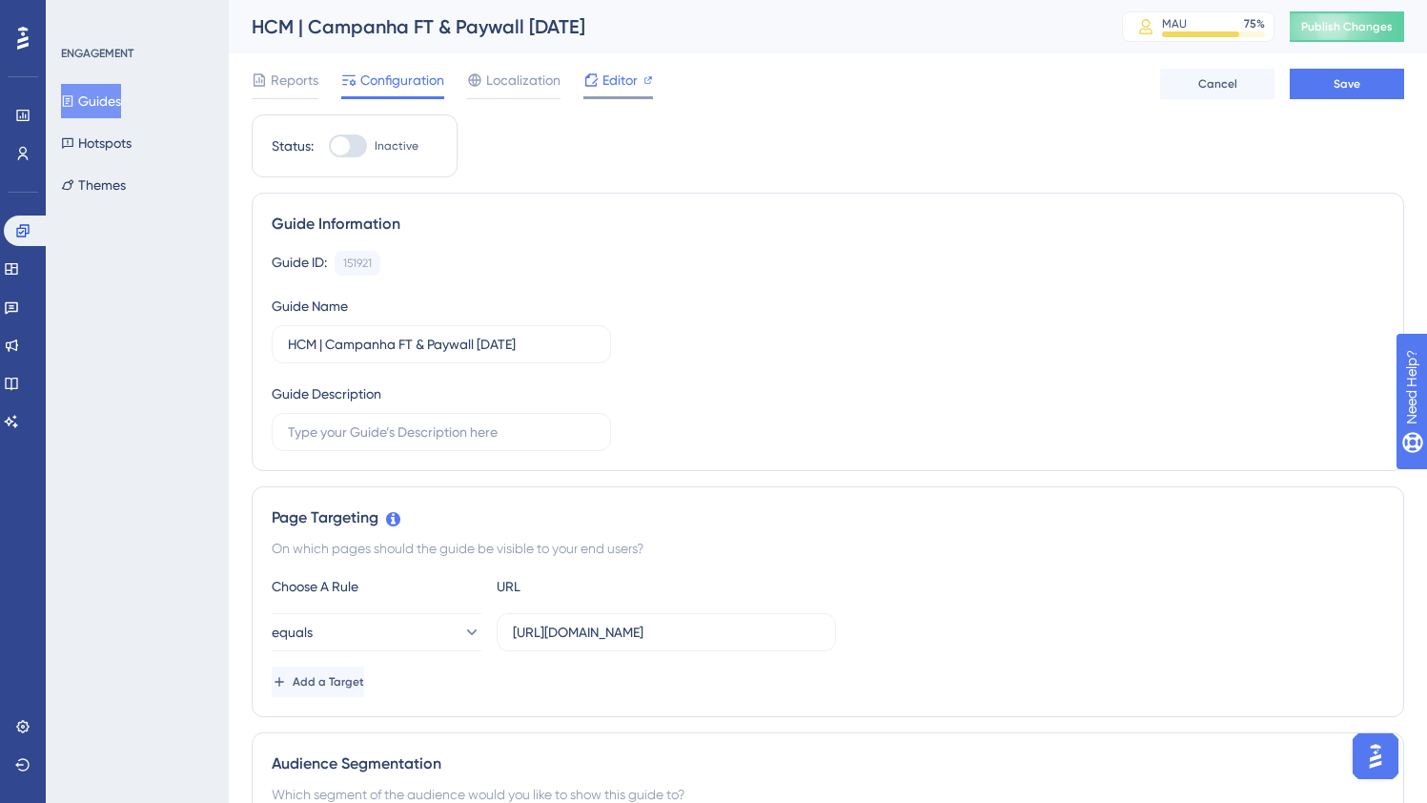
click at [613, 80] on span "Editor" at bounding box center [620, 80] width 35 height 23
